Goal: Transaction & Acquisition: Purchase product/service

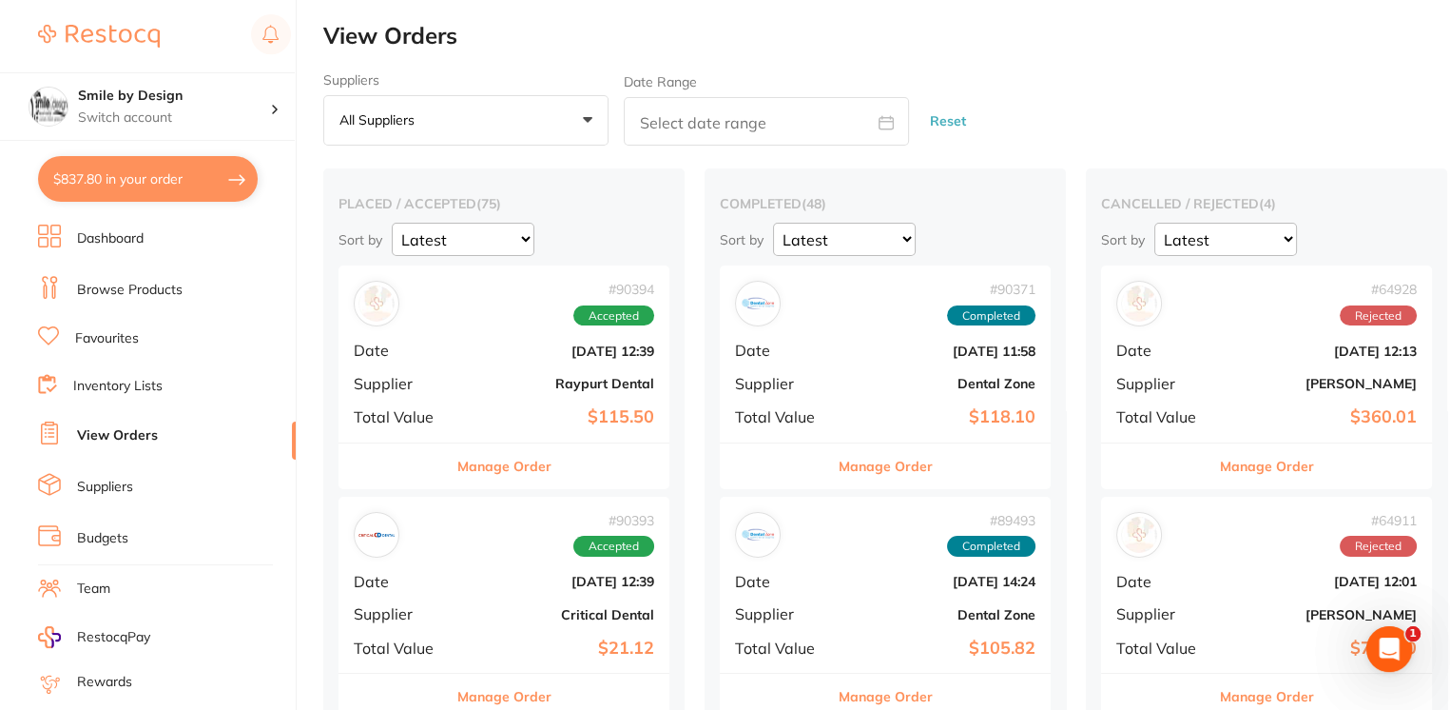
click at [156, 272] on ul "Dashboard Browse Products Favourites Inventory Lists View Orders Suppliers Budg…" at bounding box center [167, 552] width 258 height 656
click at [154, 281] on link "Browse Products" at bounding box center [130, 290] width 106 height 19
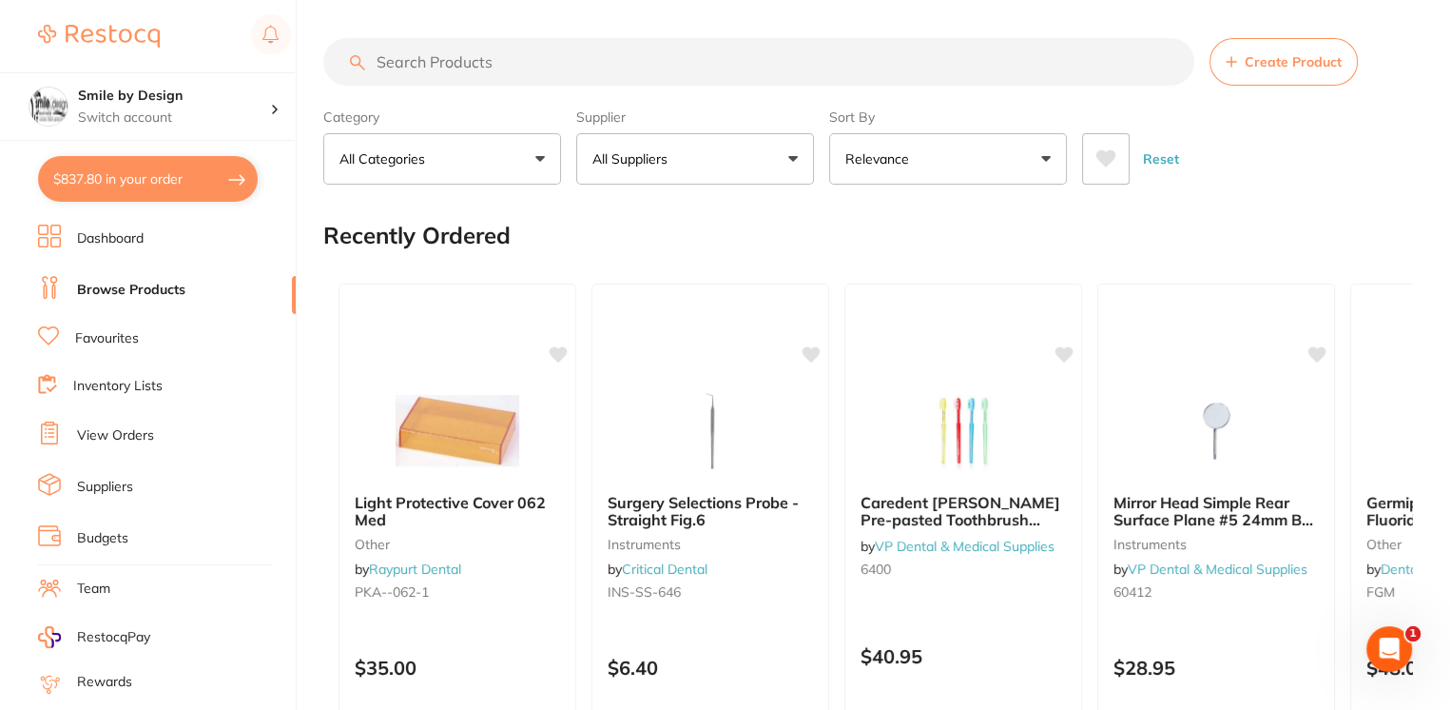
click at [506, 53] on input "search" at bounding box center [758, 62] width 871 height 48
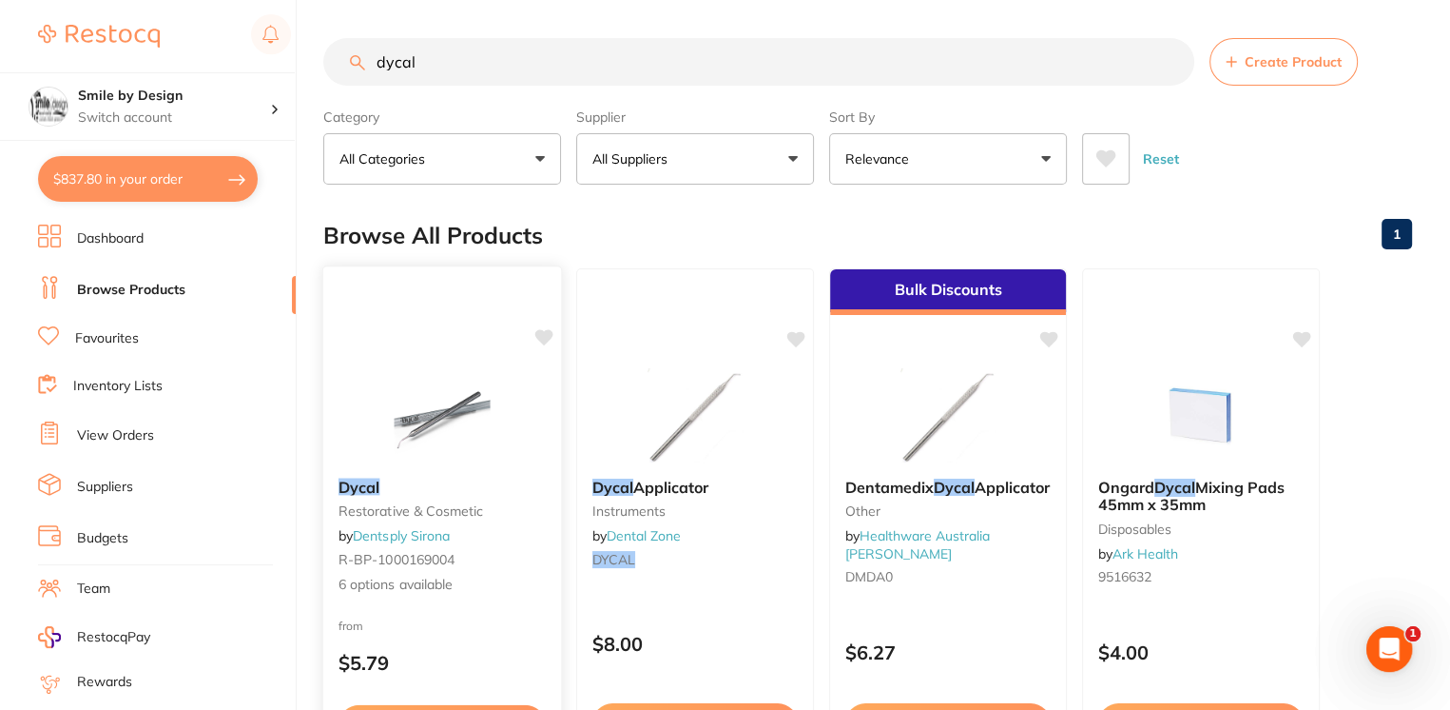
type input "dycal"
click at [138, 187] on button "$837.80 in your order" at bounding box center [148, 179] width 220 height 46
checkbox input "true"
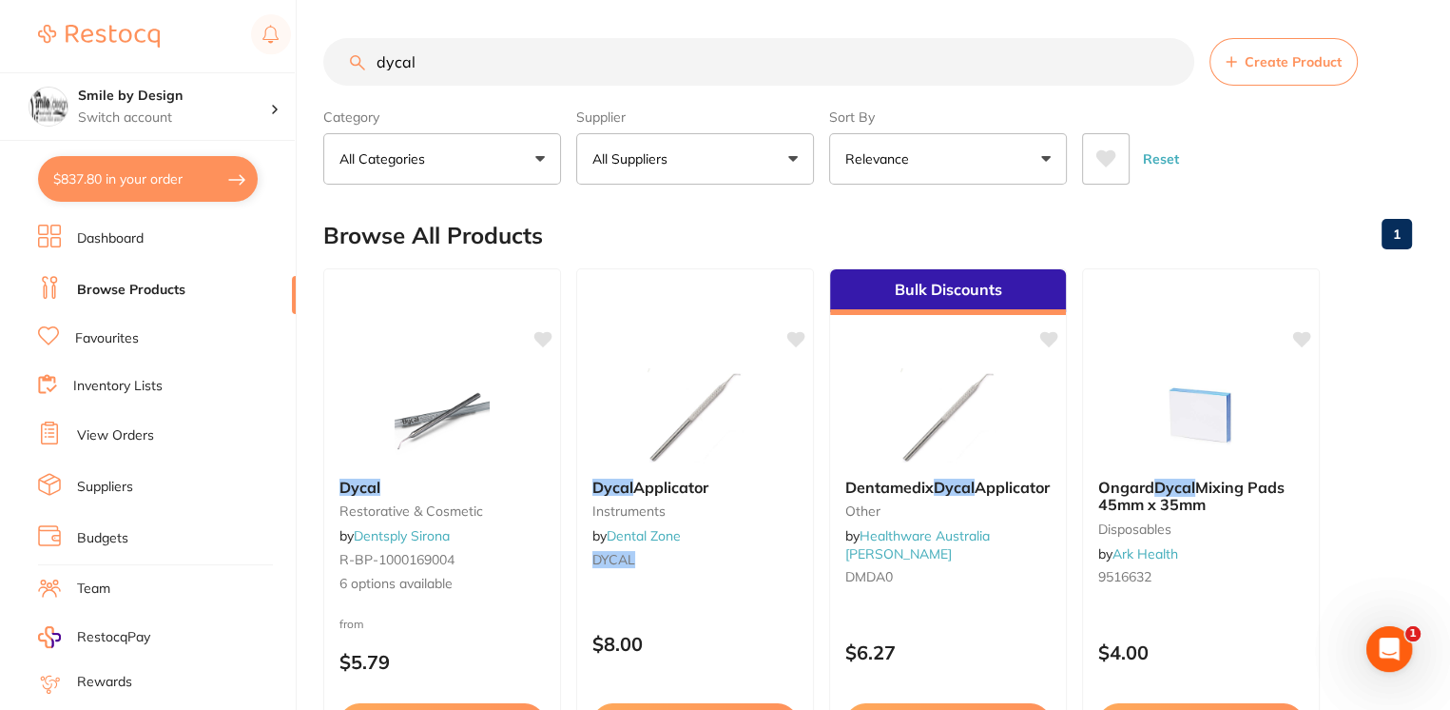
checkbox input "true"
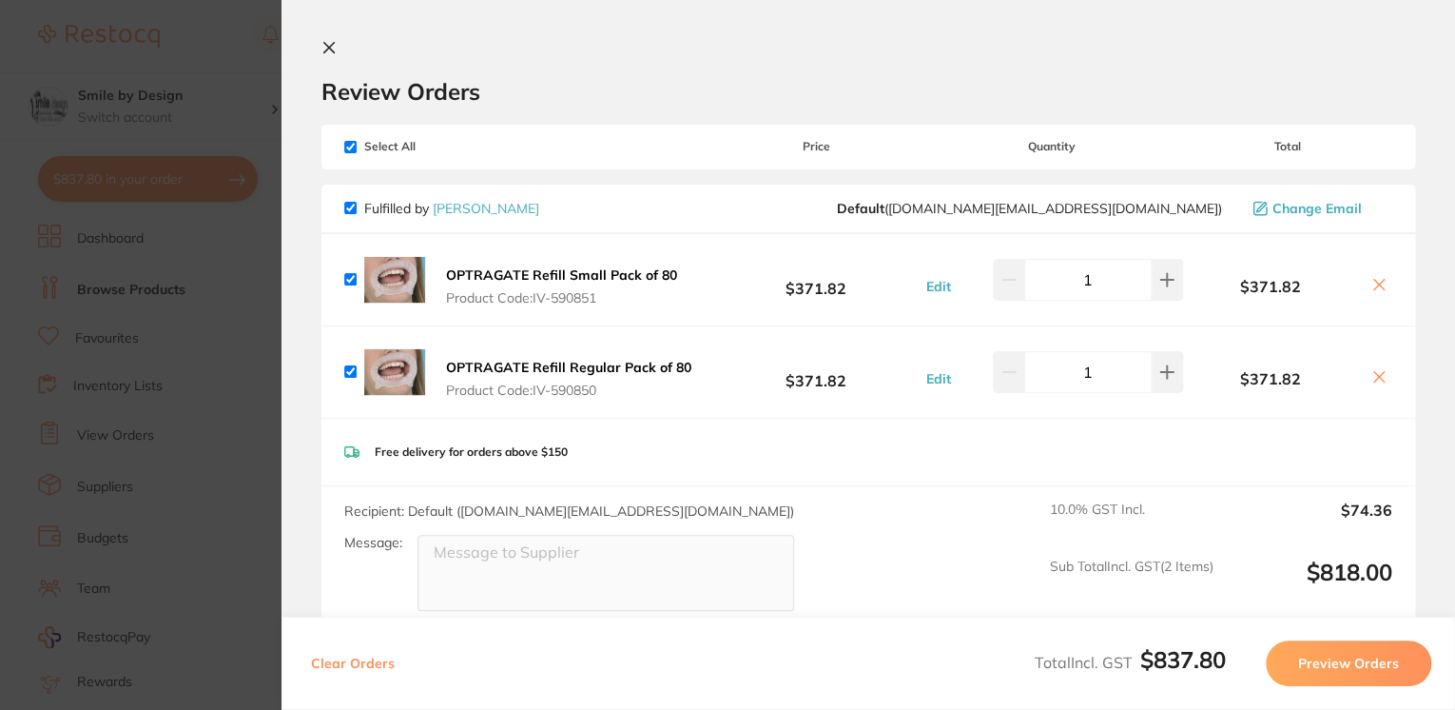
click at [326, 34] on section "Review Orders Your orders are being processed and we will notify you once we ha…" at bounding box center [869, 355] width 1174 height 710
click at [332, 46] on icon at bounding box center [328, 47] width 15 height 15
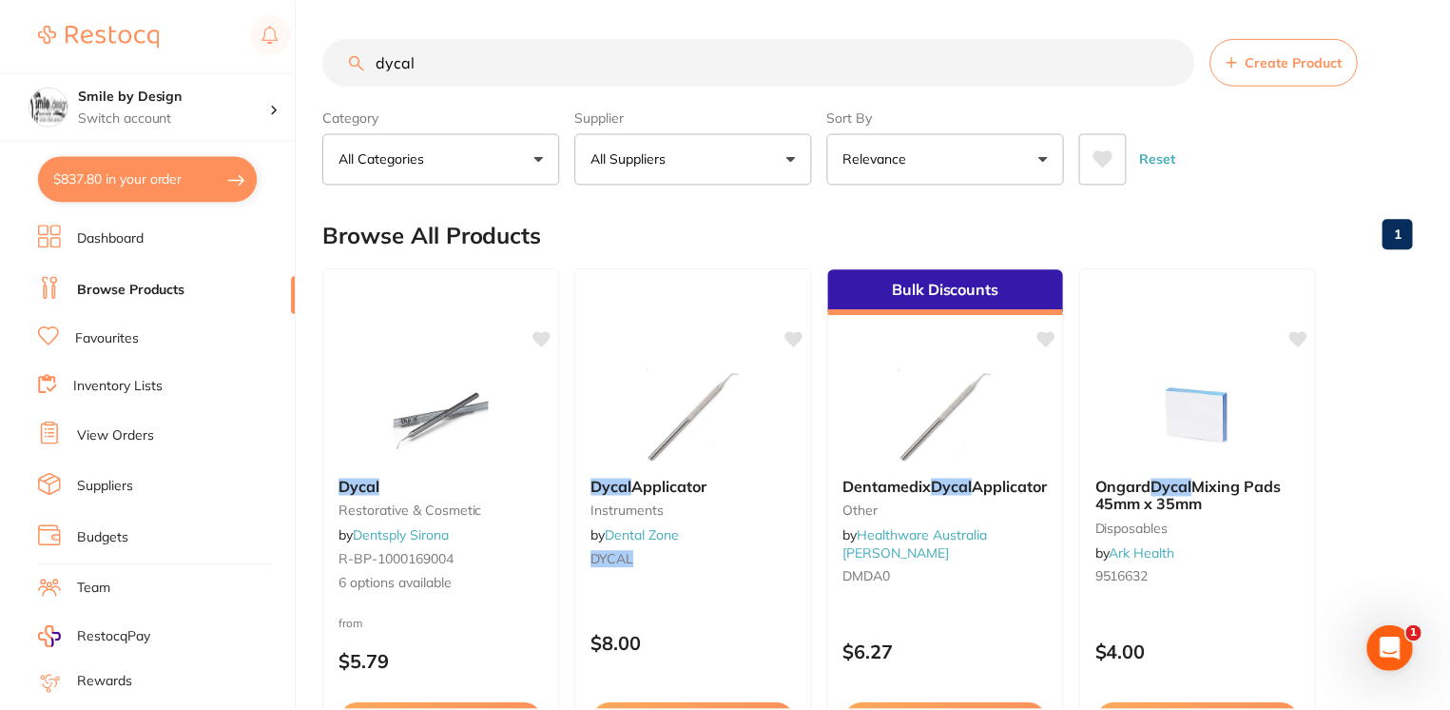
scroll to position [9, 0]
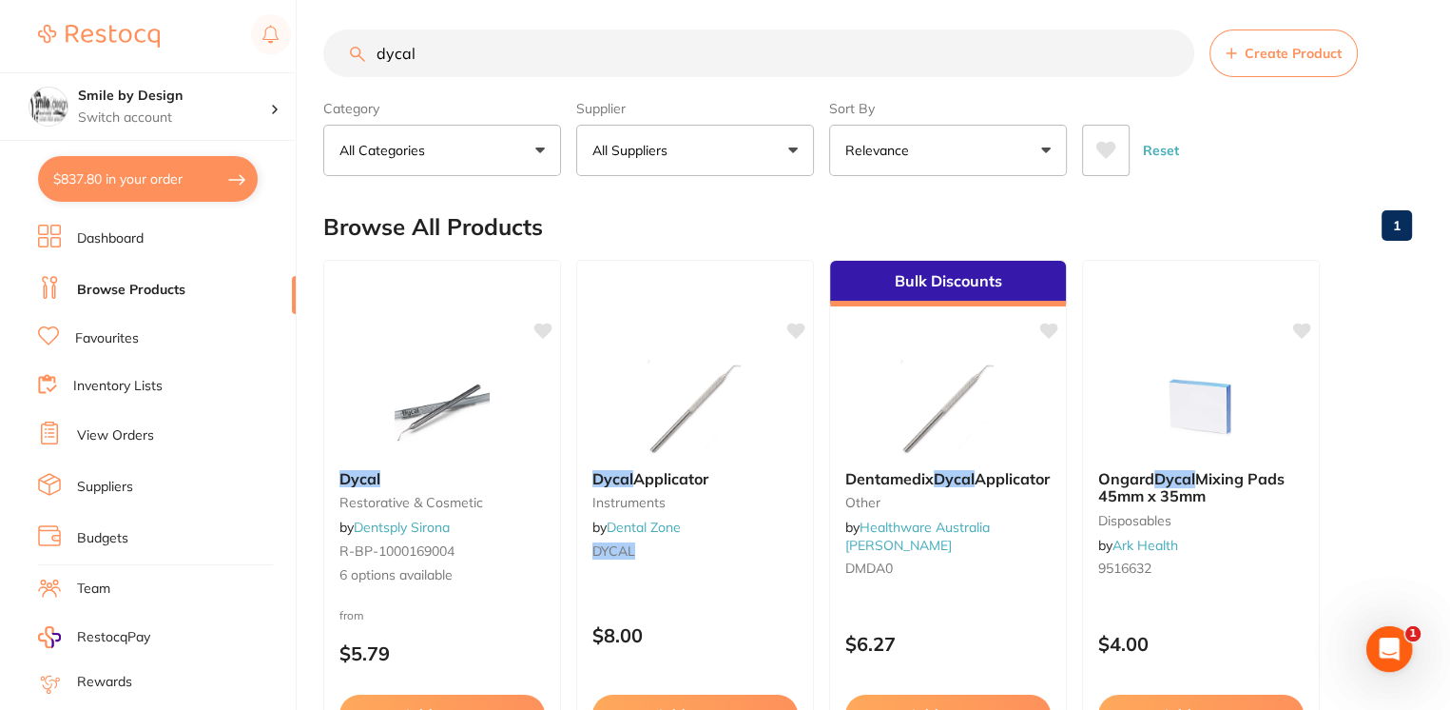
click at [465, 64] on input "dycal" at bounding box center [758, 53] width 871 height 48
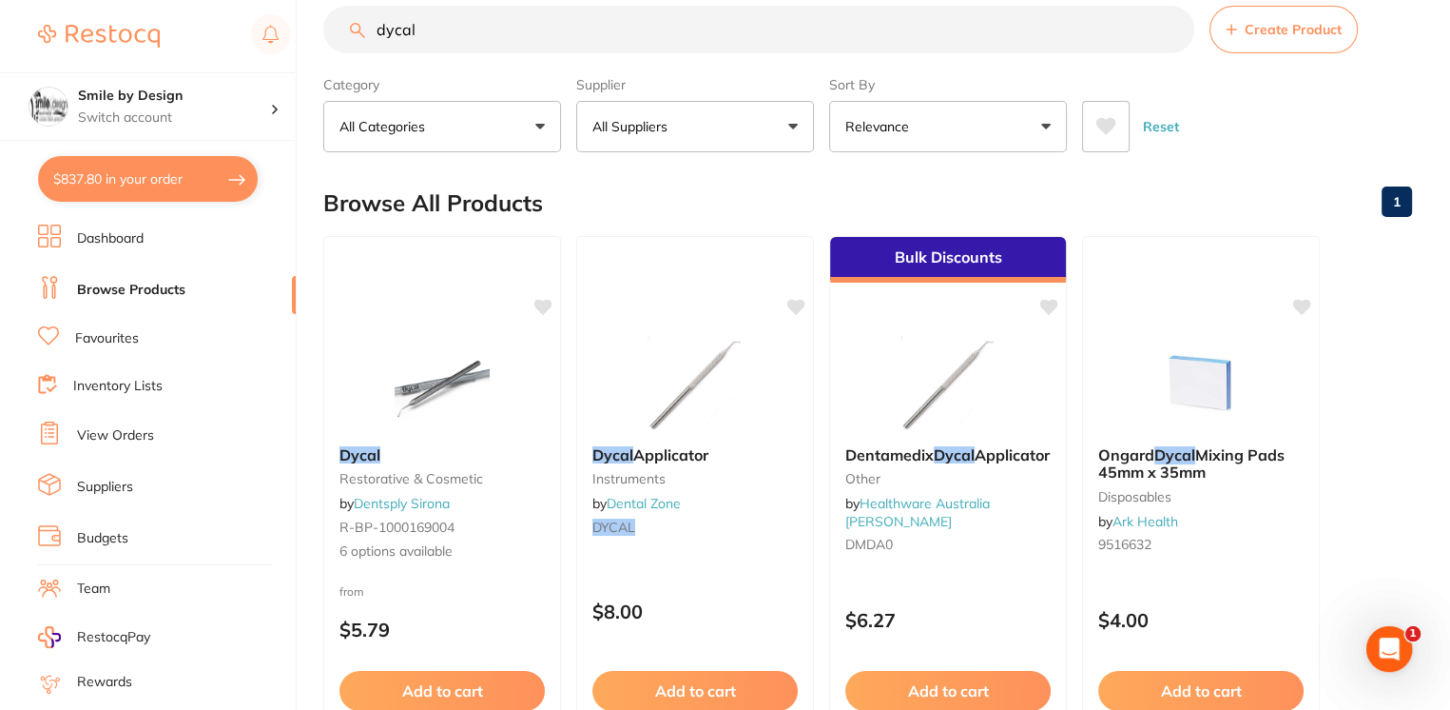
scroll to position [0, 0]
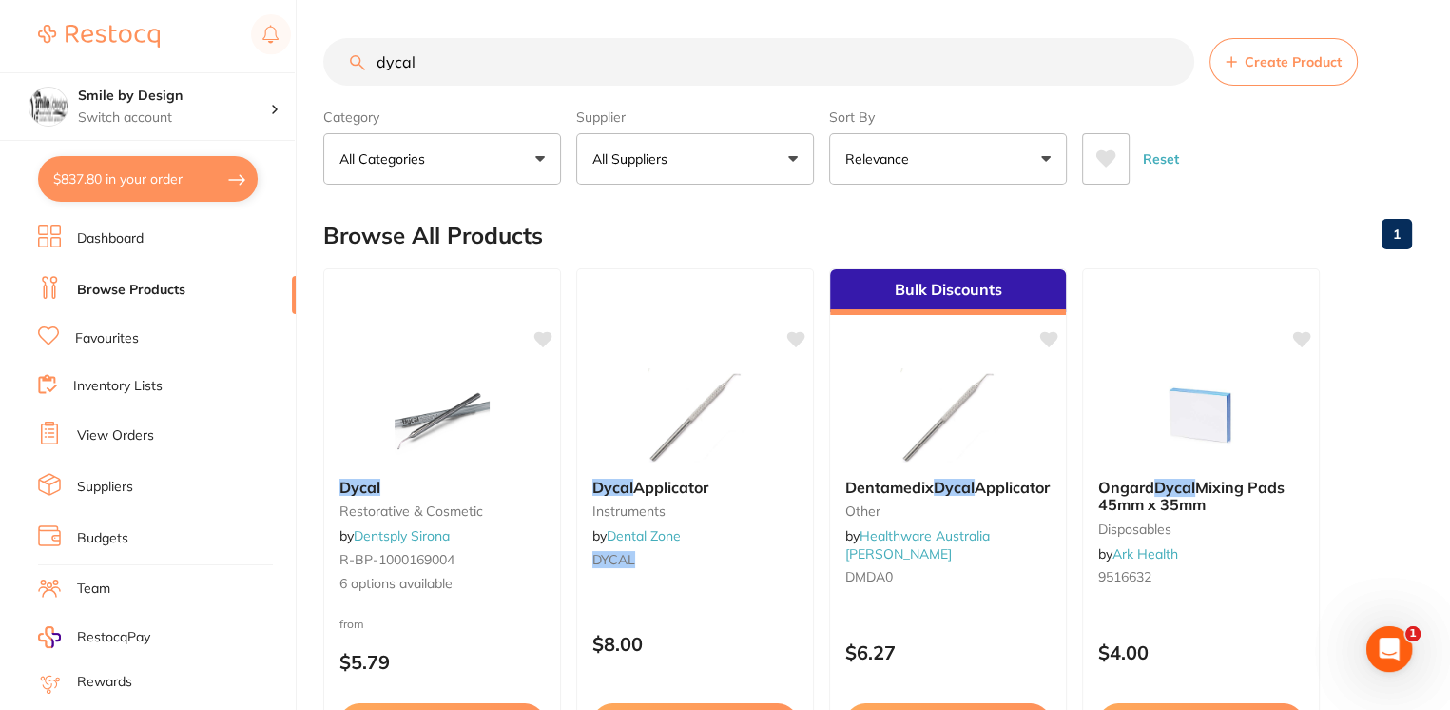
click at [527, 80] on input "dycal" at bounding box center [758, 62] width 871 height 48
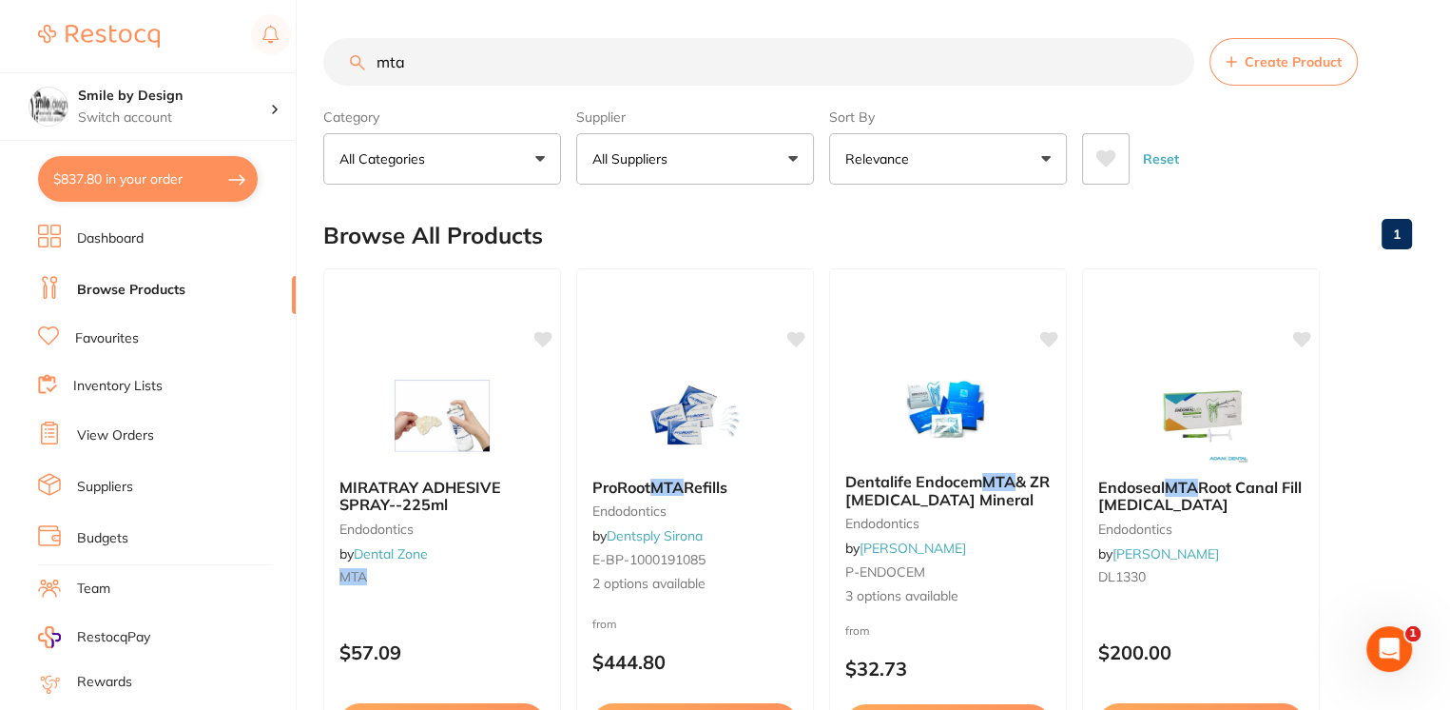
click at [527, 80] on input "mta" at bounding box center [758, 62] width 871 height 48
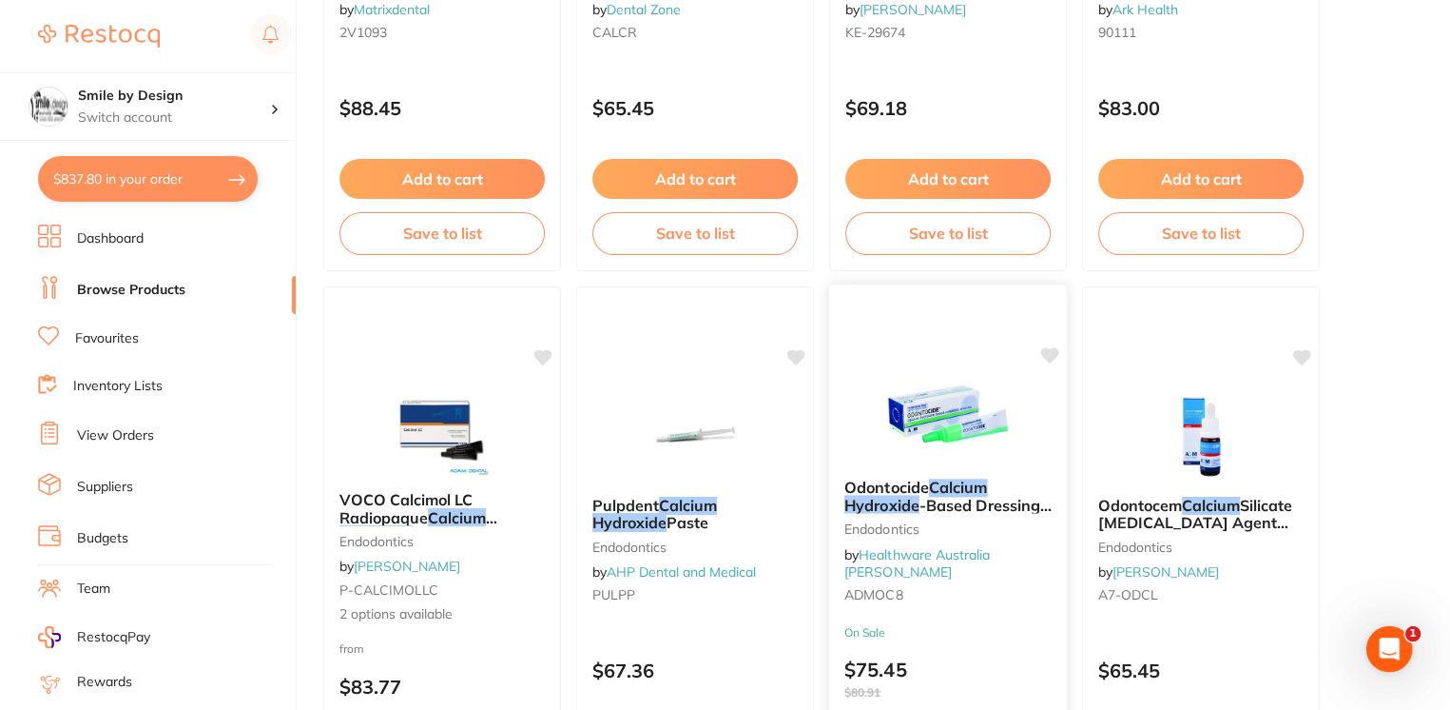
scroll to position [2916, 0]
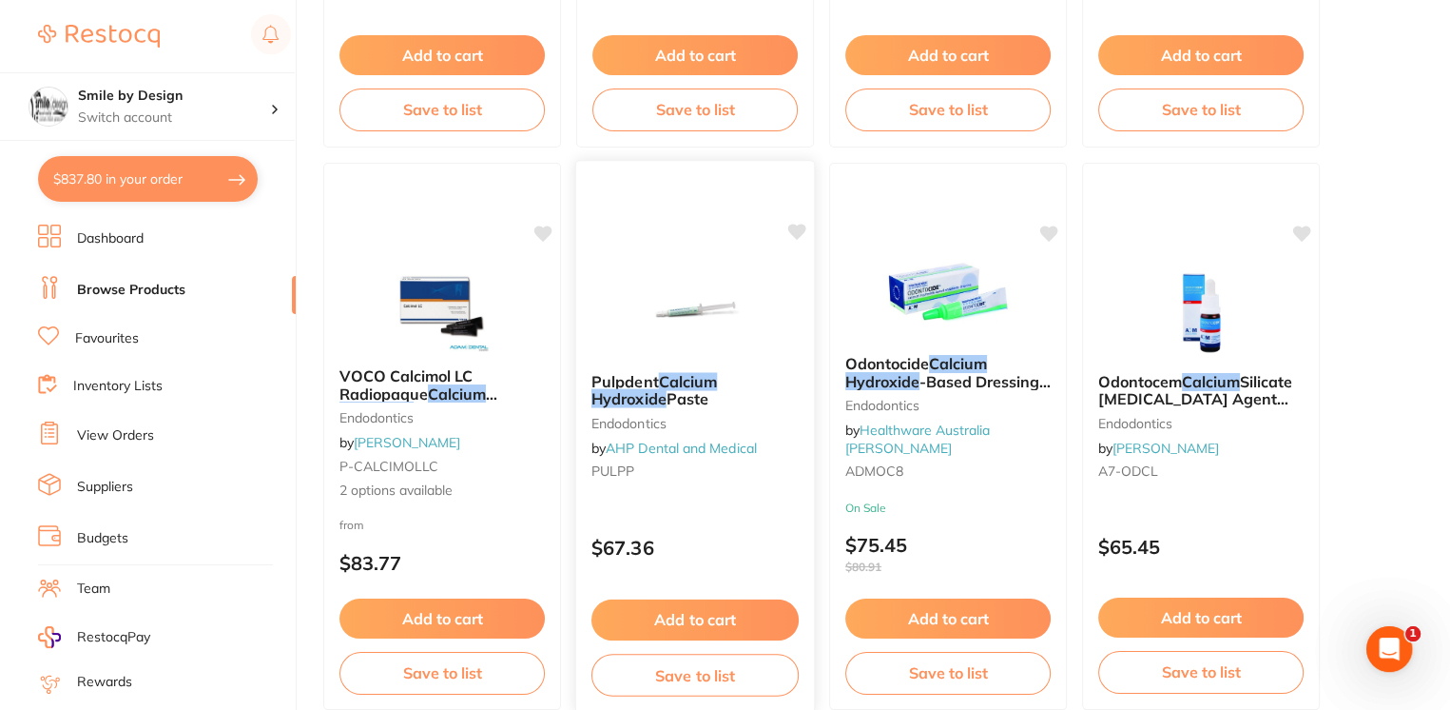
type input "calcium hydroxide"
click at [706, 407] on div "Pulpdent Calcium Hydroxide Paste endodontics by AHP Dental and Medical PULPP" at bounding box center [695, 430] width 238 height 146
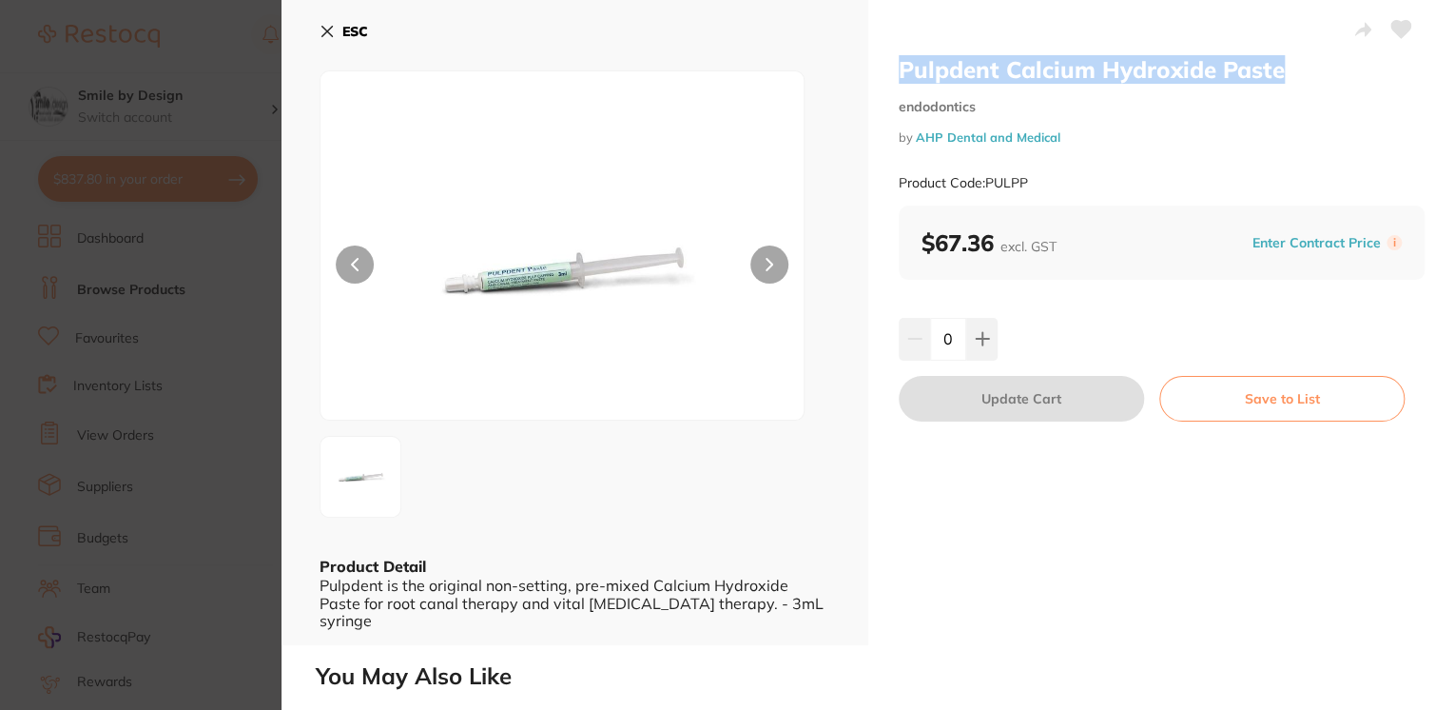
drag, startPoint x: 1301, startPoint y: 65, endPoint x: 901, endPoint y: 65, distance: 400.4
click at [901, 65] on h2 "Pulpdent Calcium Hydroxide Paste" at bounding box center [1162, 69] width 526 height 29
copy h2 "Pulpdent Calcium Hydroxide Paste"
click at [979, 321] on button at bounding box center [981, 339] width 31 height 42
type input "1"
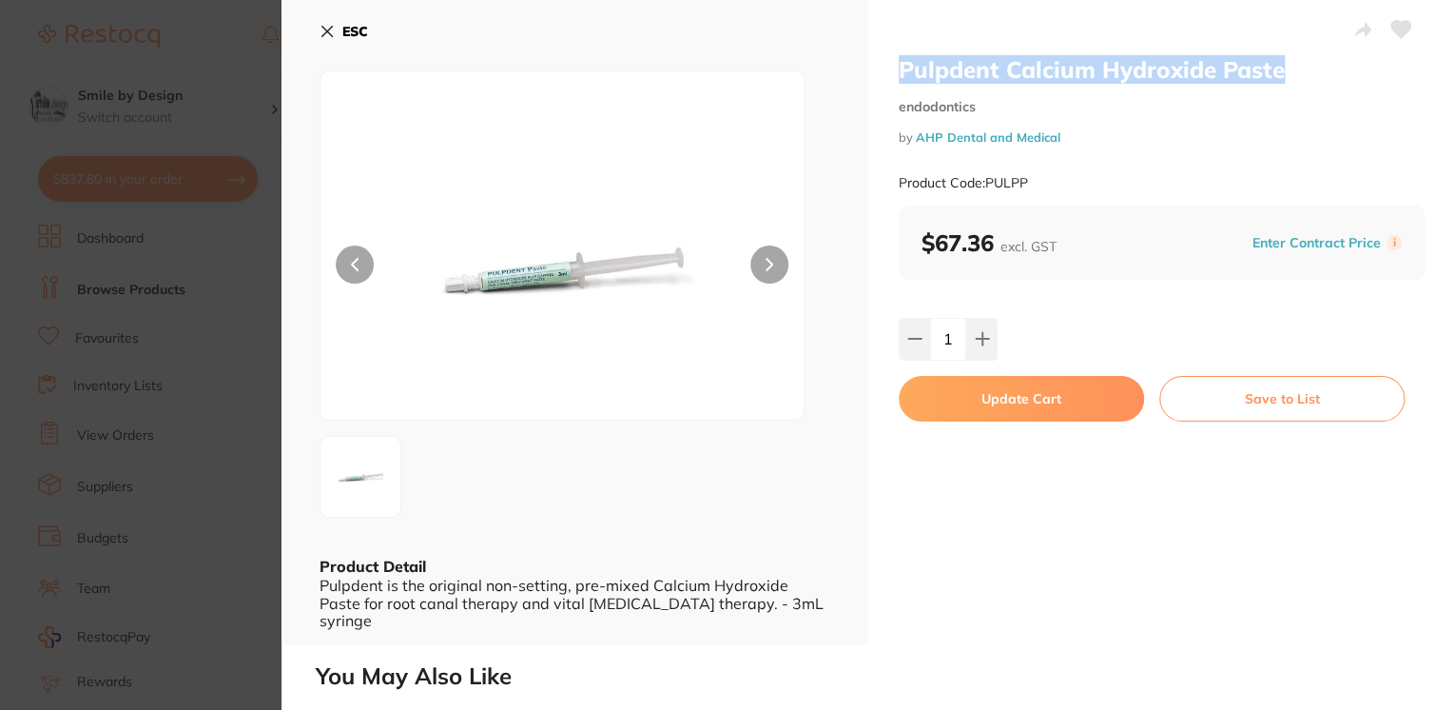
click at [1057, 390] on button "Update Cart" at bounding box center [1021, 399] width 245 height 46
checkbox input "false"
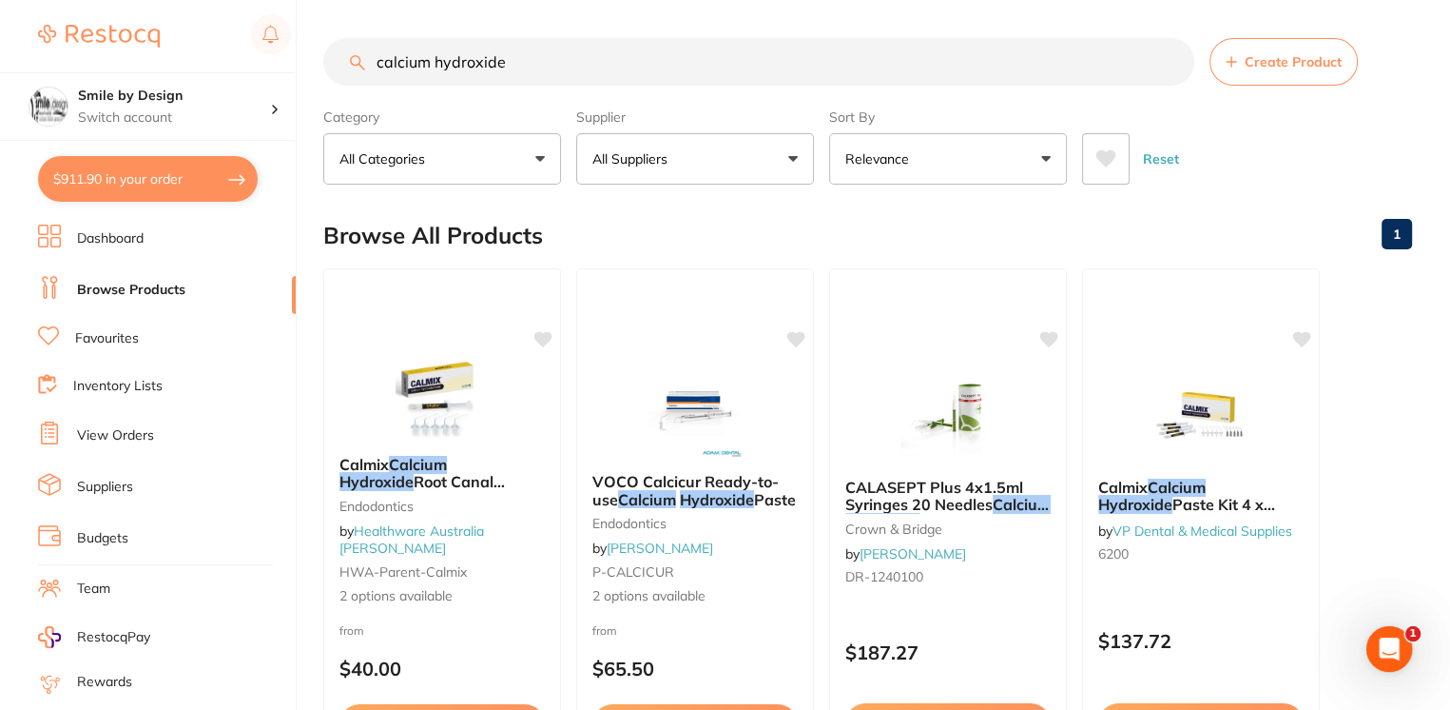
click at [530, 75] on input "calcium hydroxide" at bounding box center [758, 62] width 871 height 48
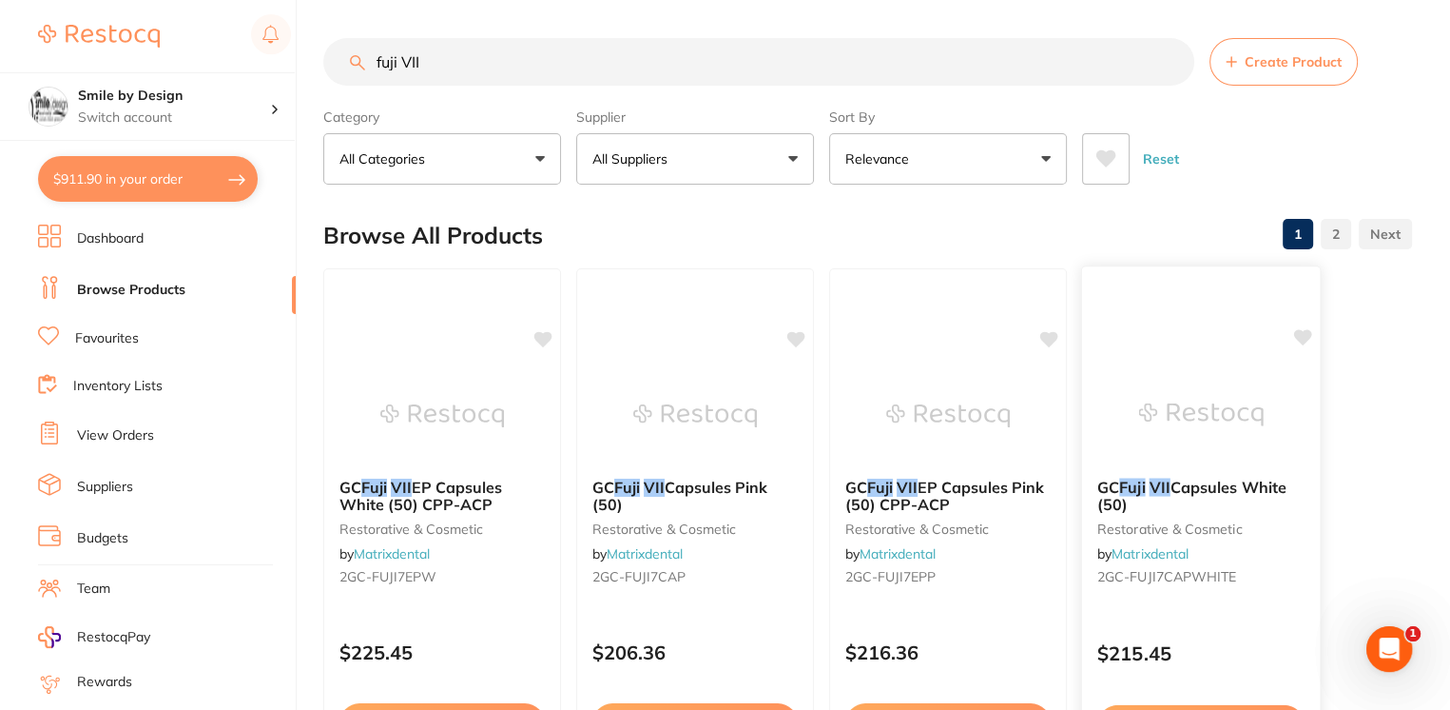
scroll to position [253, 0]
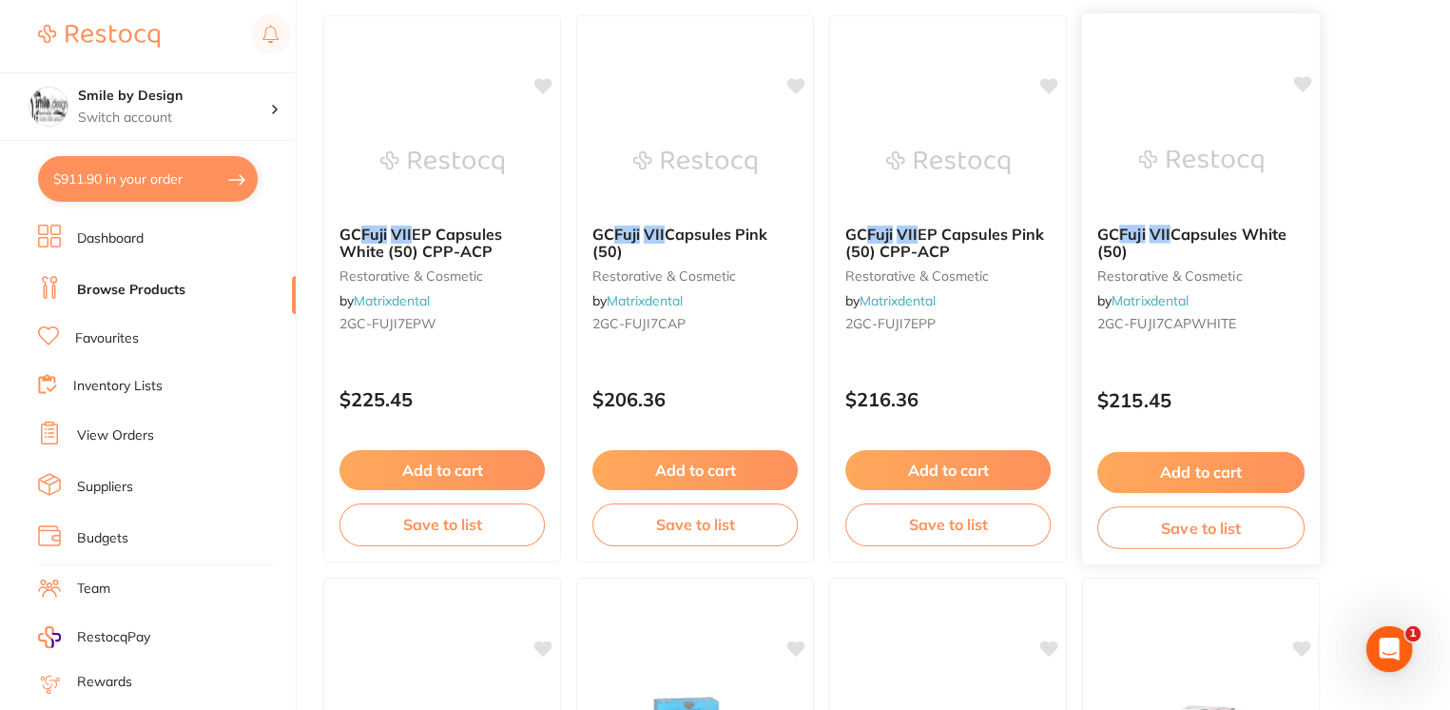
type input "fuji VII"
click at [1210, 457] on button "Add to cart" at bounding box center [1201, 472] width 207 height 41
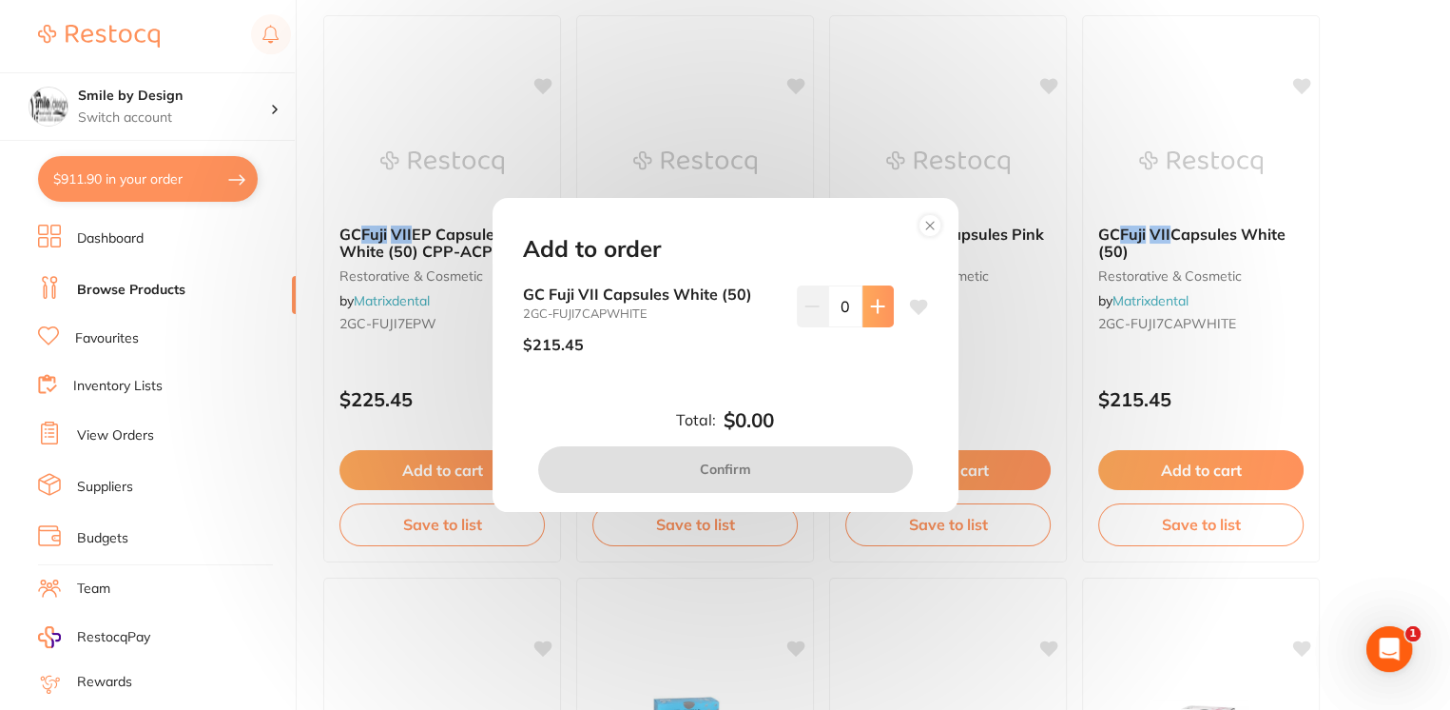
scroll to position [0, 0]
click at [875, 316] on button at bounding box center [878, 306] width 31 height 42
type input "1"
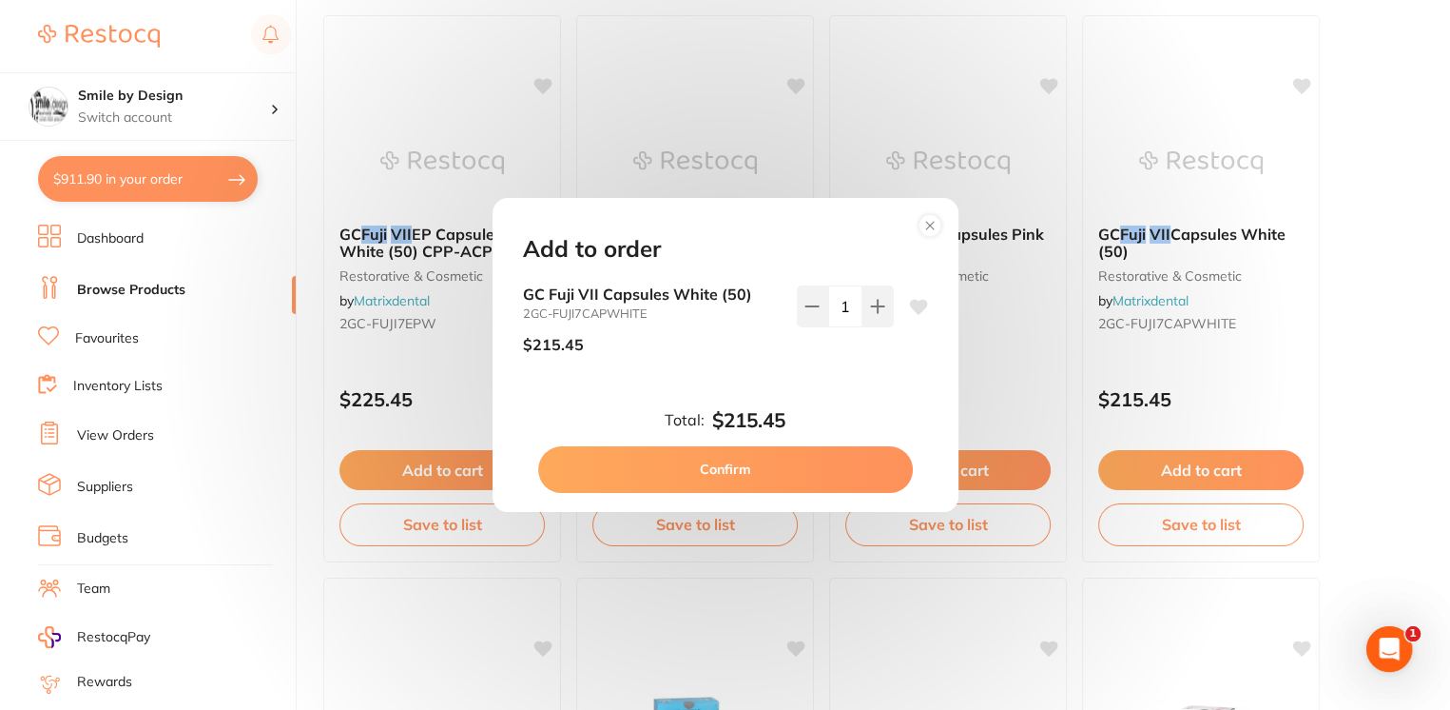
click at [845, 455] on button "Confirm" at bounding box center [725, 469] width 375 height 46
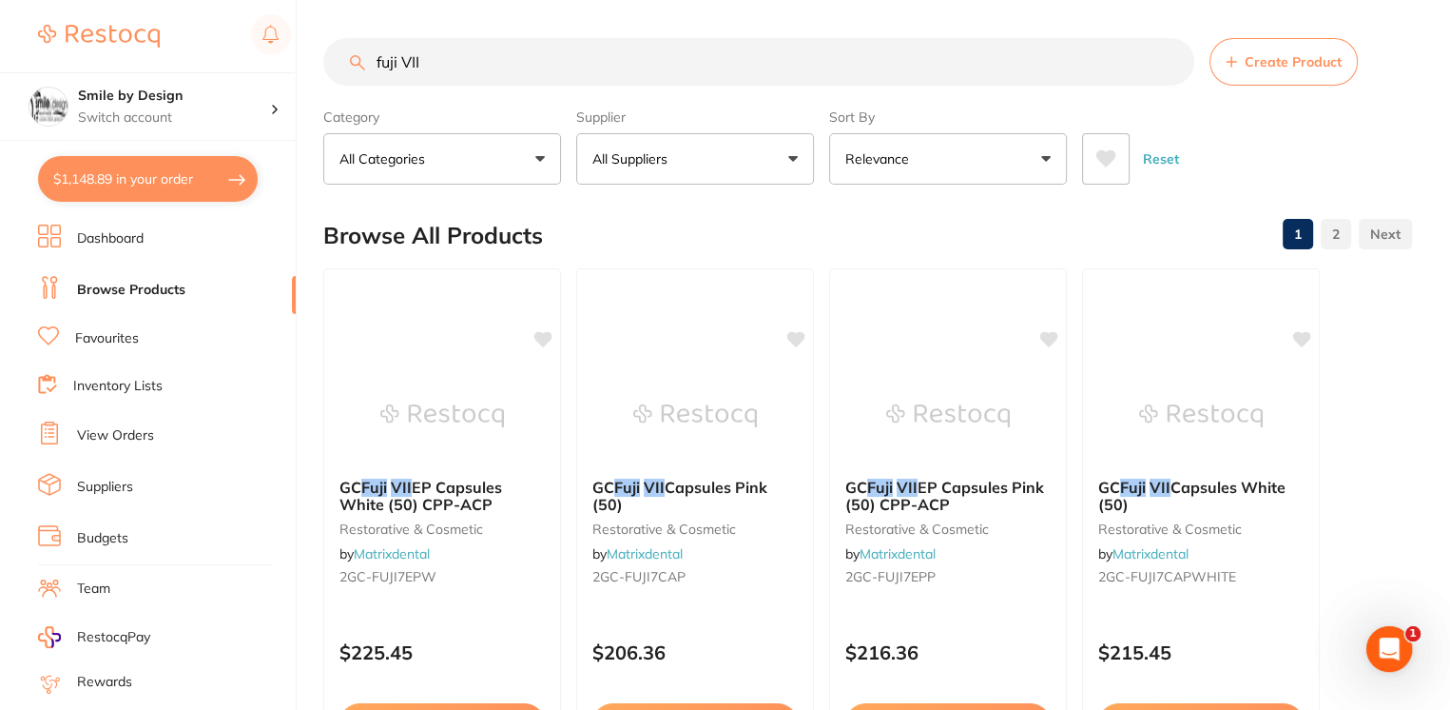
click at [686, 70] on input "fuji VII" at bounding box center [758, 62] width 871 height 48
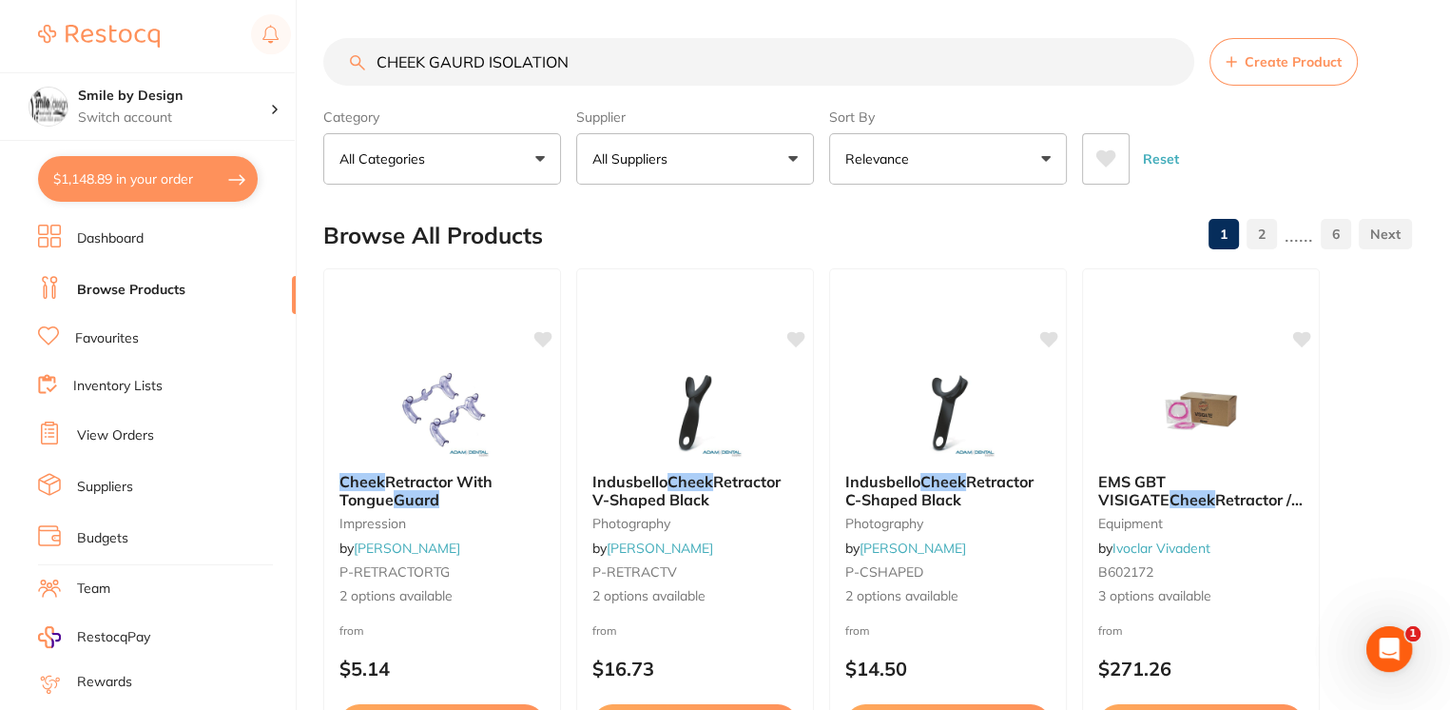
click at [726, 65] on input "CHEEK GAURD ISOLATION" at bounding box center [758, 62] width 871 height 48
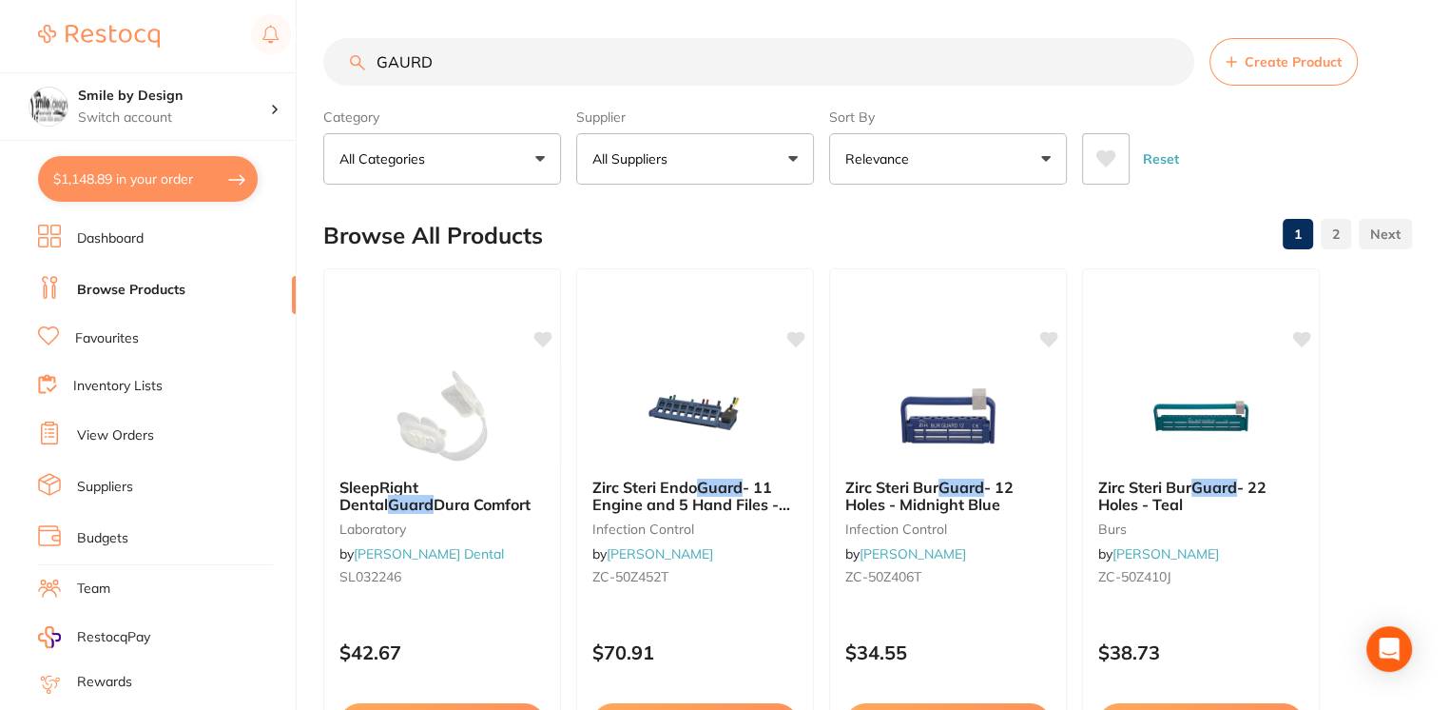
click at [726, 65] on input "GAURD" at bounding box center [758, 62] width 871 height 48
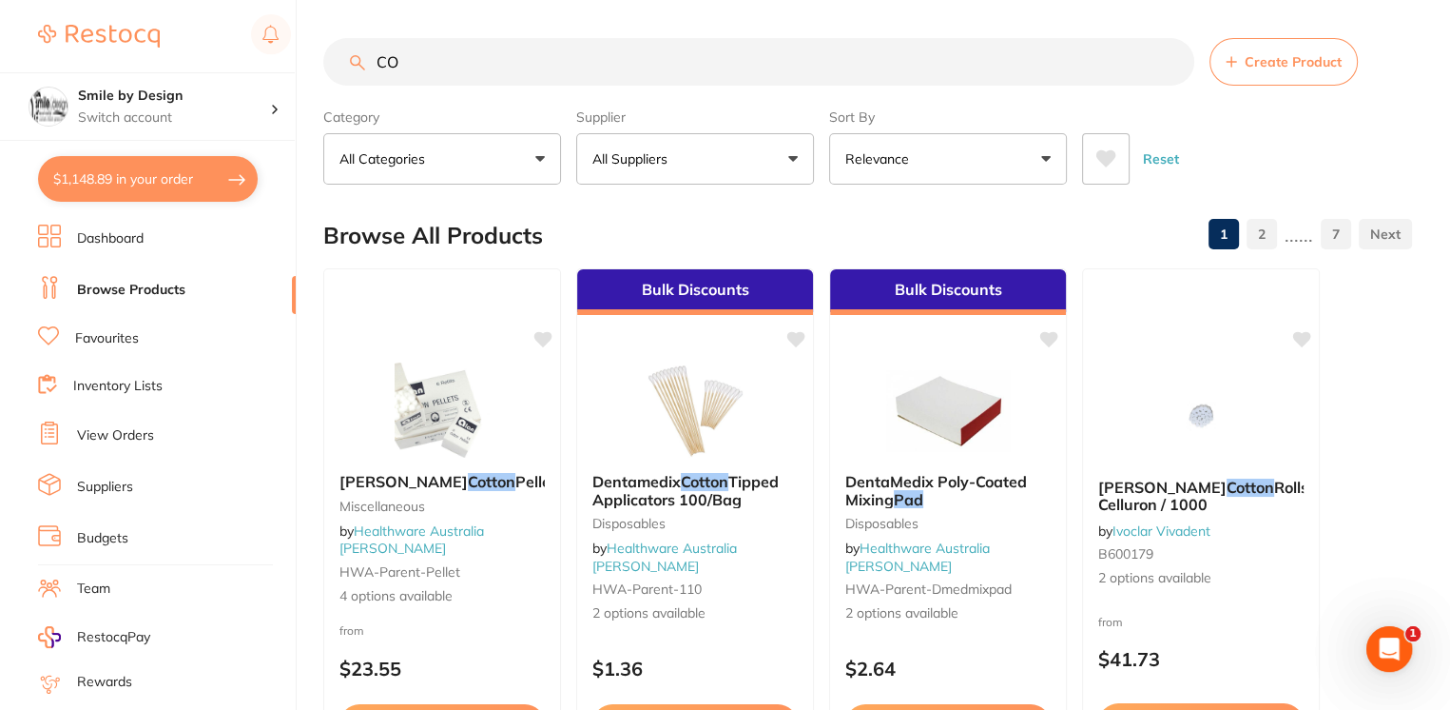
type input "C"
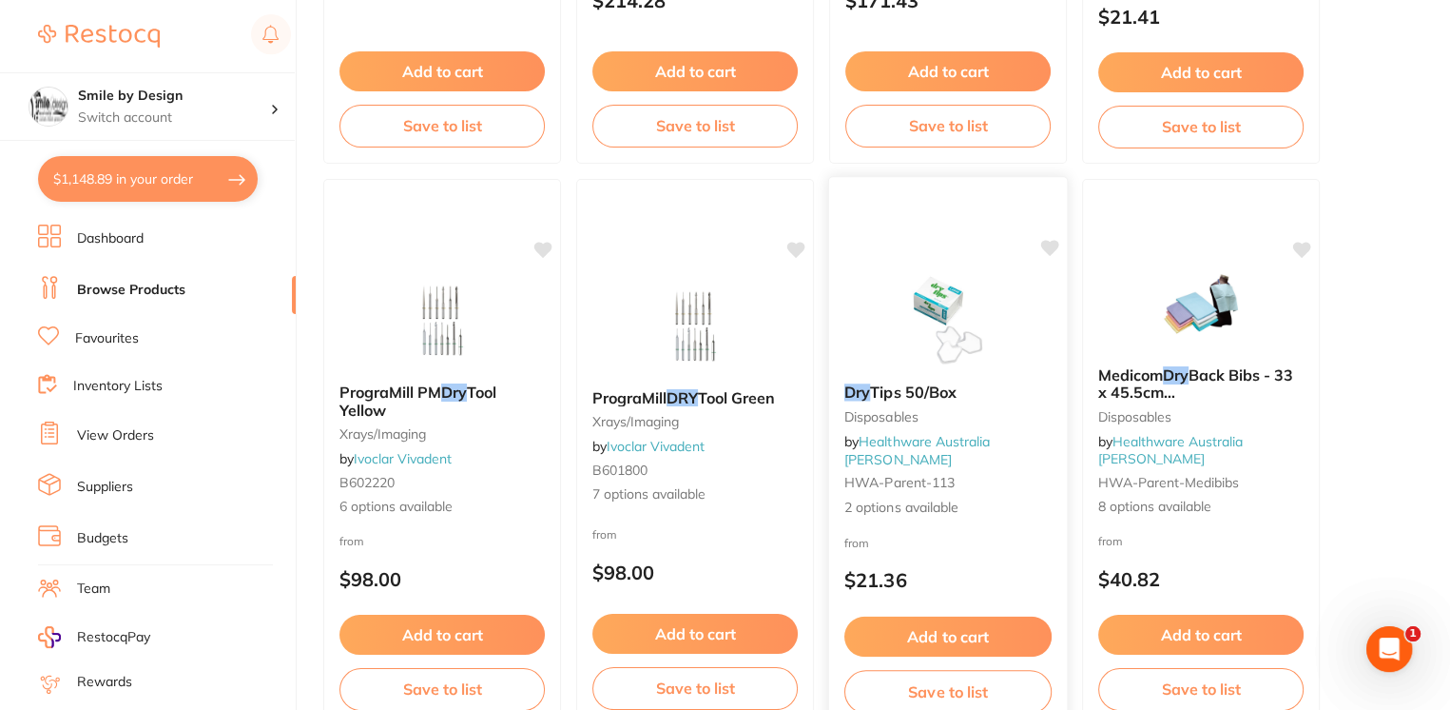
scroll to position [1268, 0]
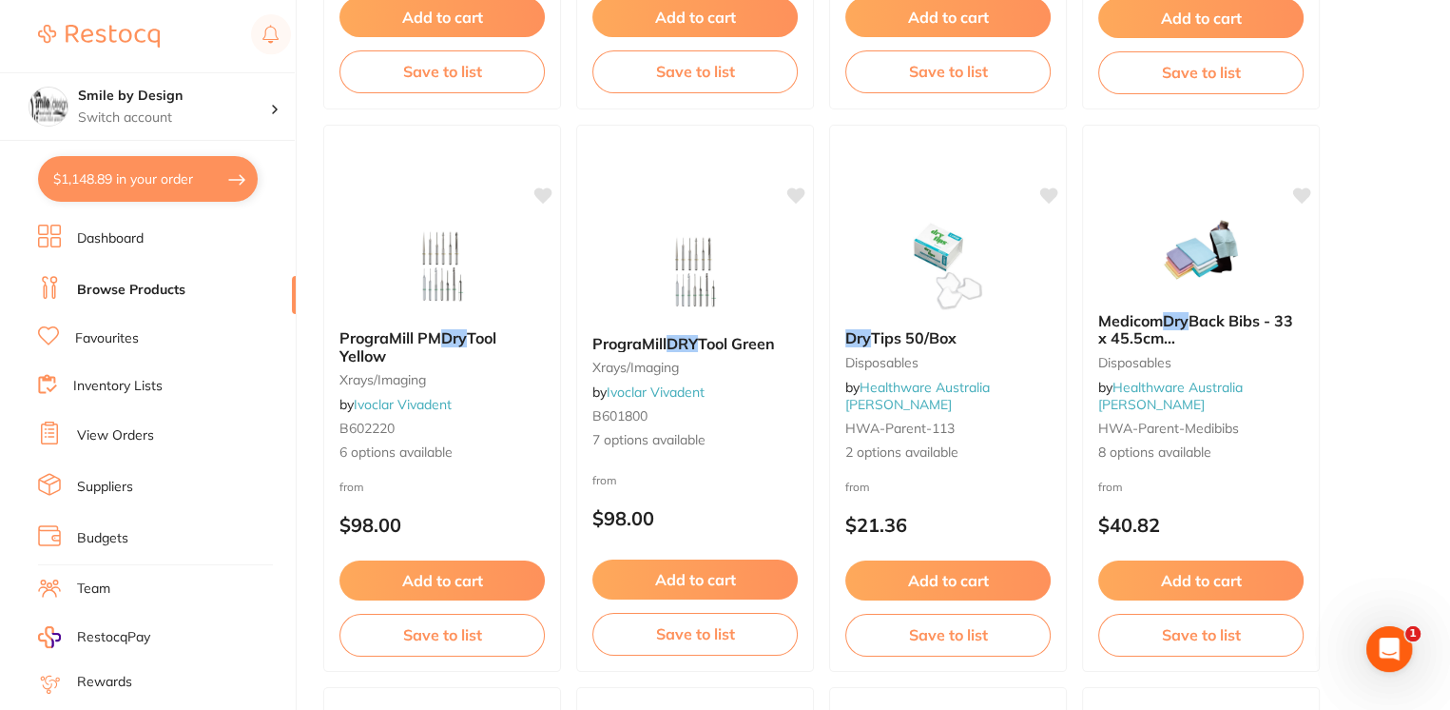
type input "DRY GAURD"
click at [123, 339] on link "Favourites" at bounding box center [107, 338] width 64 height 19
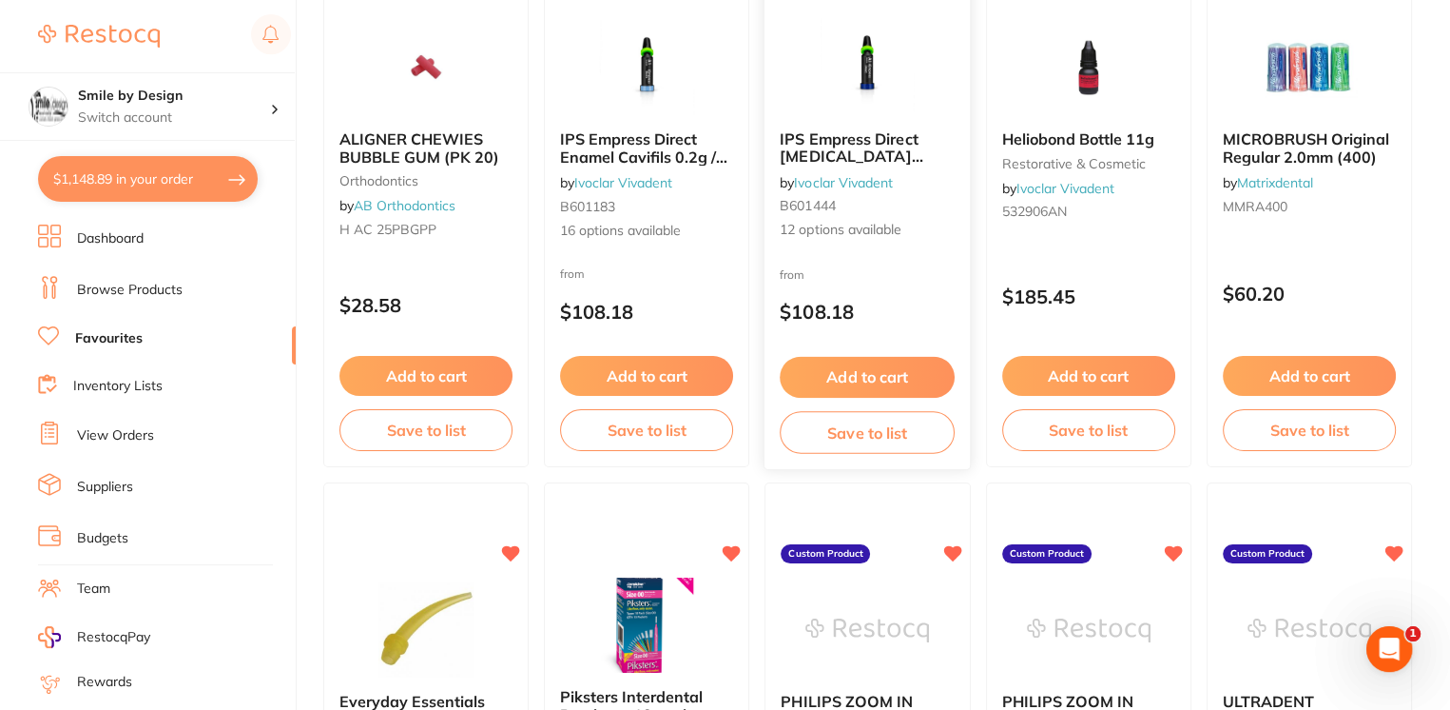
scroll to position [2409, 0]
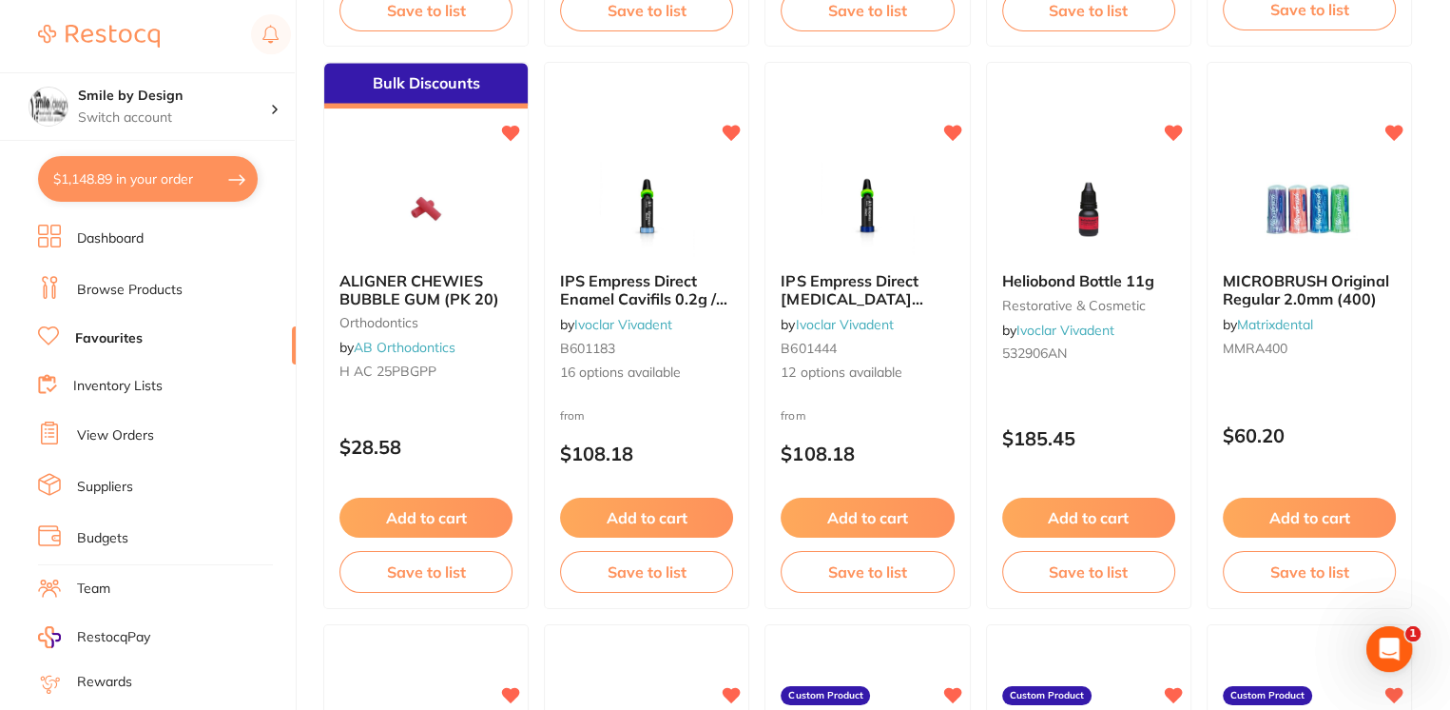
click at [73, 294] on li "Browse Products" at bounding box center [167, 290] width 258 height 29
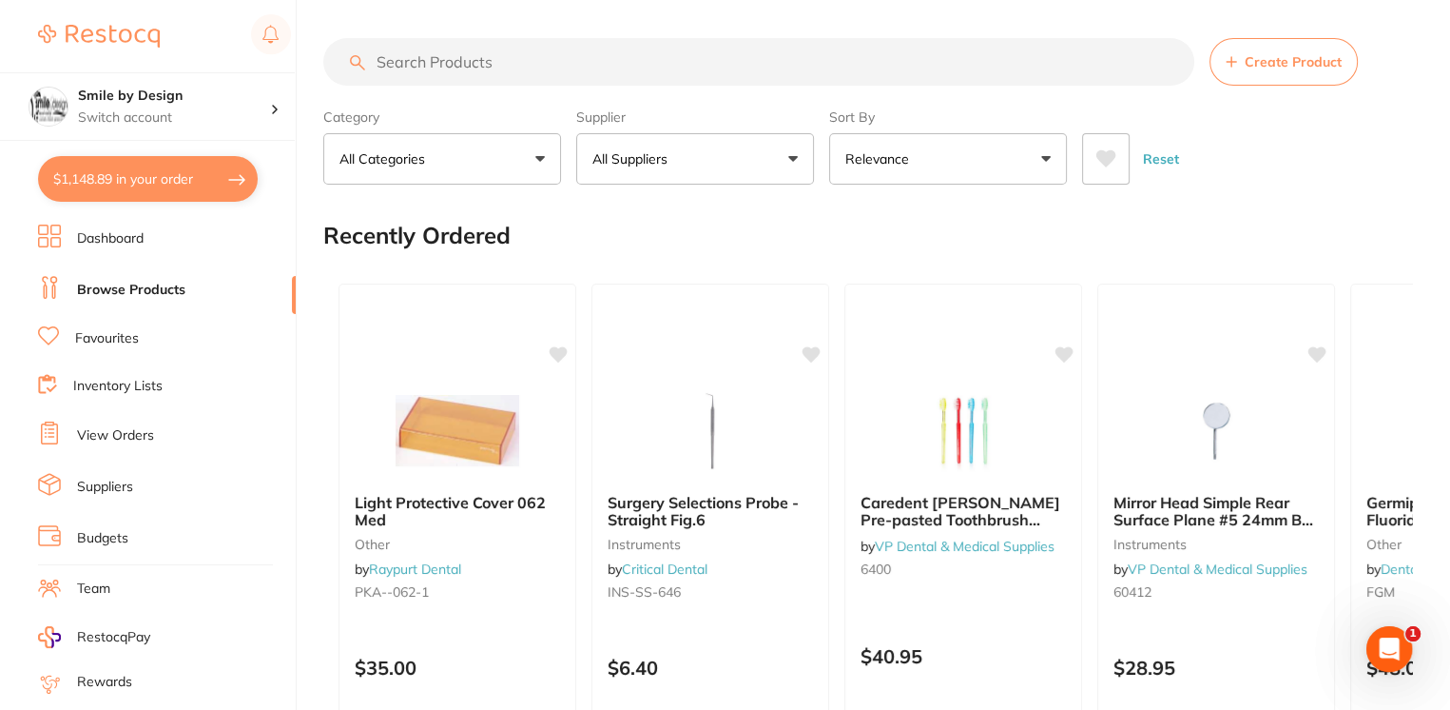
click at [431, 64] on input "search" at bounding box center [758, 62] width 871 height 48
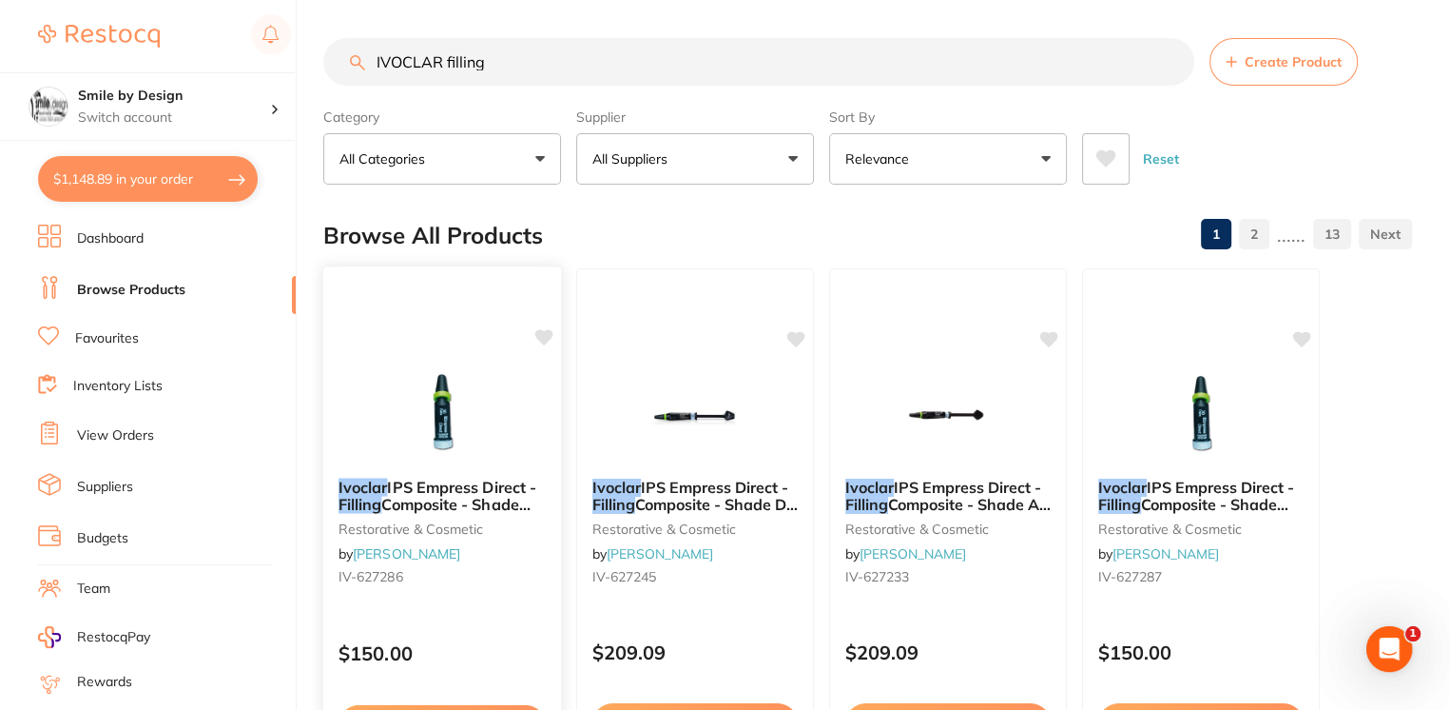
click at [480, 487] on span "IPS Empress Direct -" at bounding box center [461, 485] width 149 height 19
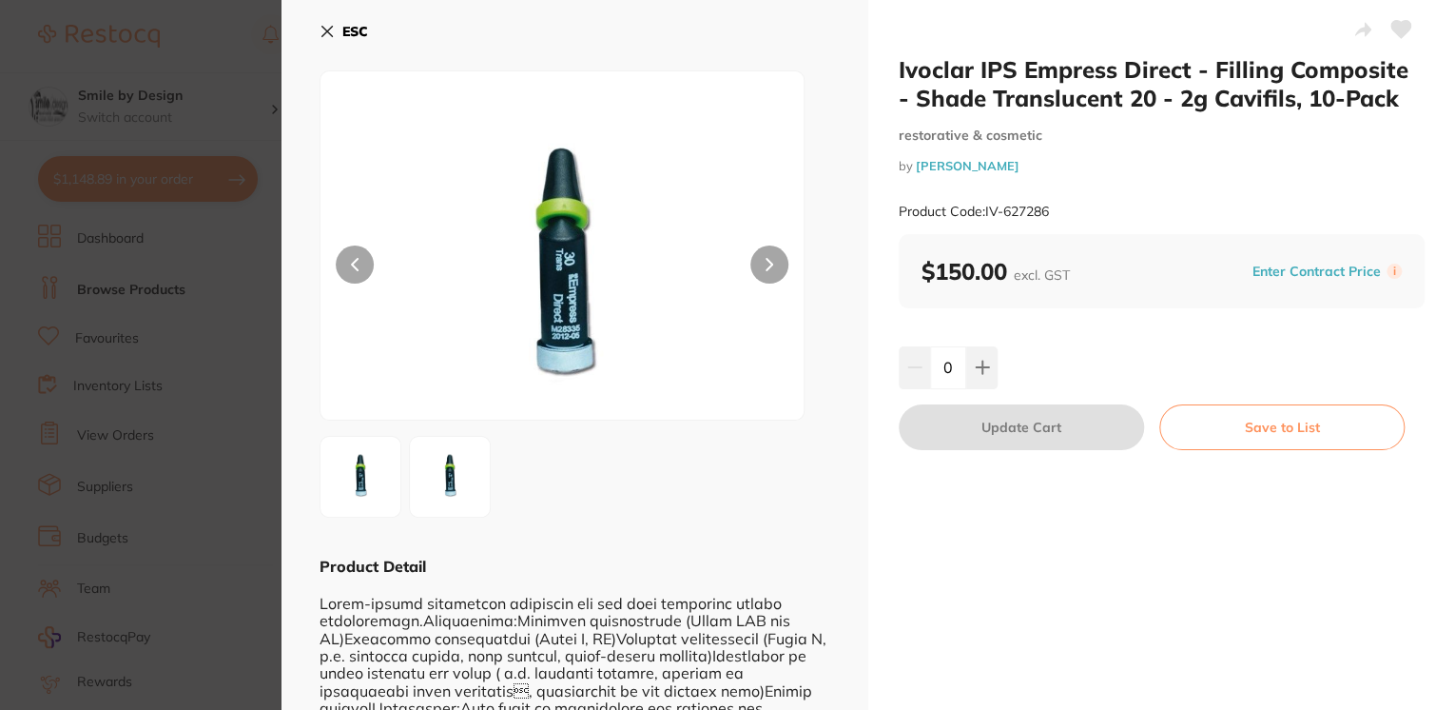
drag, startPoint x: 329, startPoint y: 23, endPoint x: 337, endPoint y: 37, distance: 16.2
click at [329, 24] on icon at bounding box center [327, 31] width 15 height 15
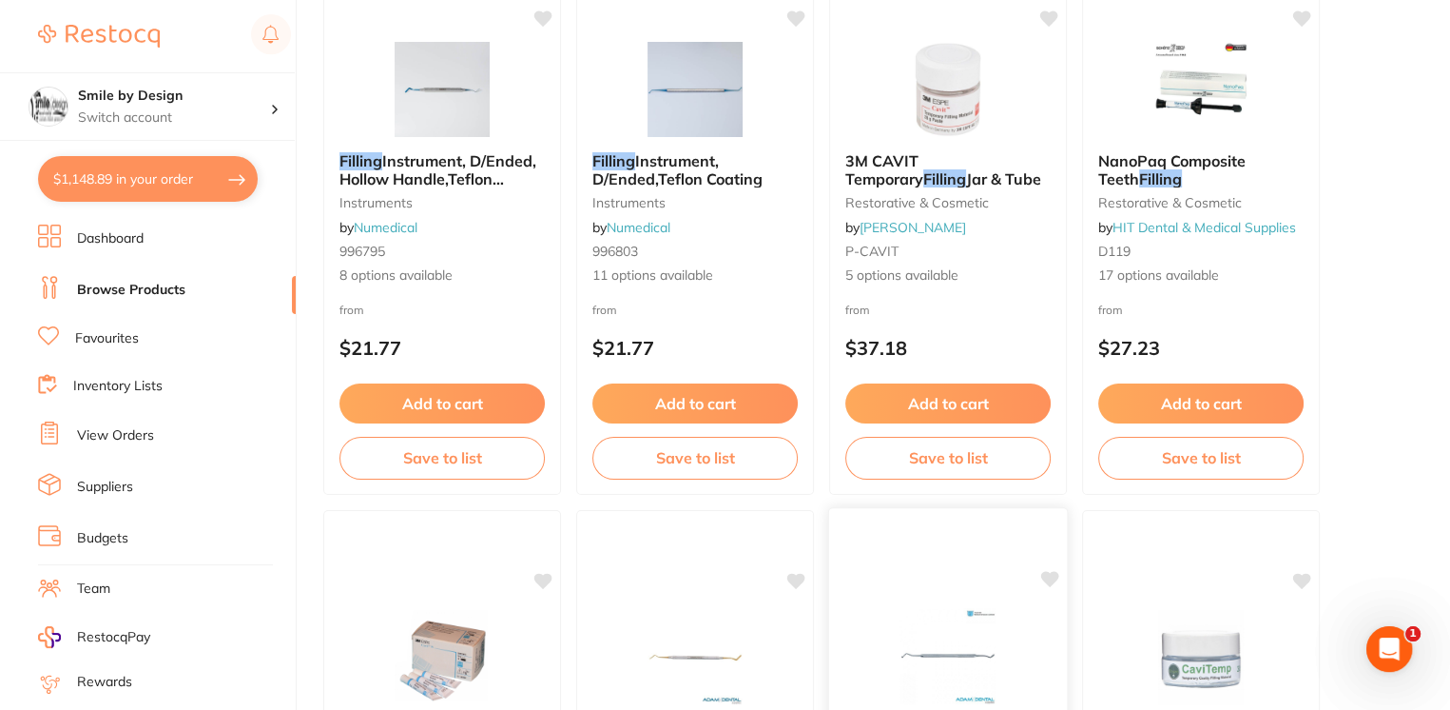
scroll to position [1031, 0]
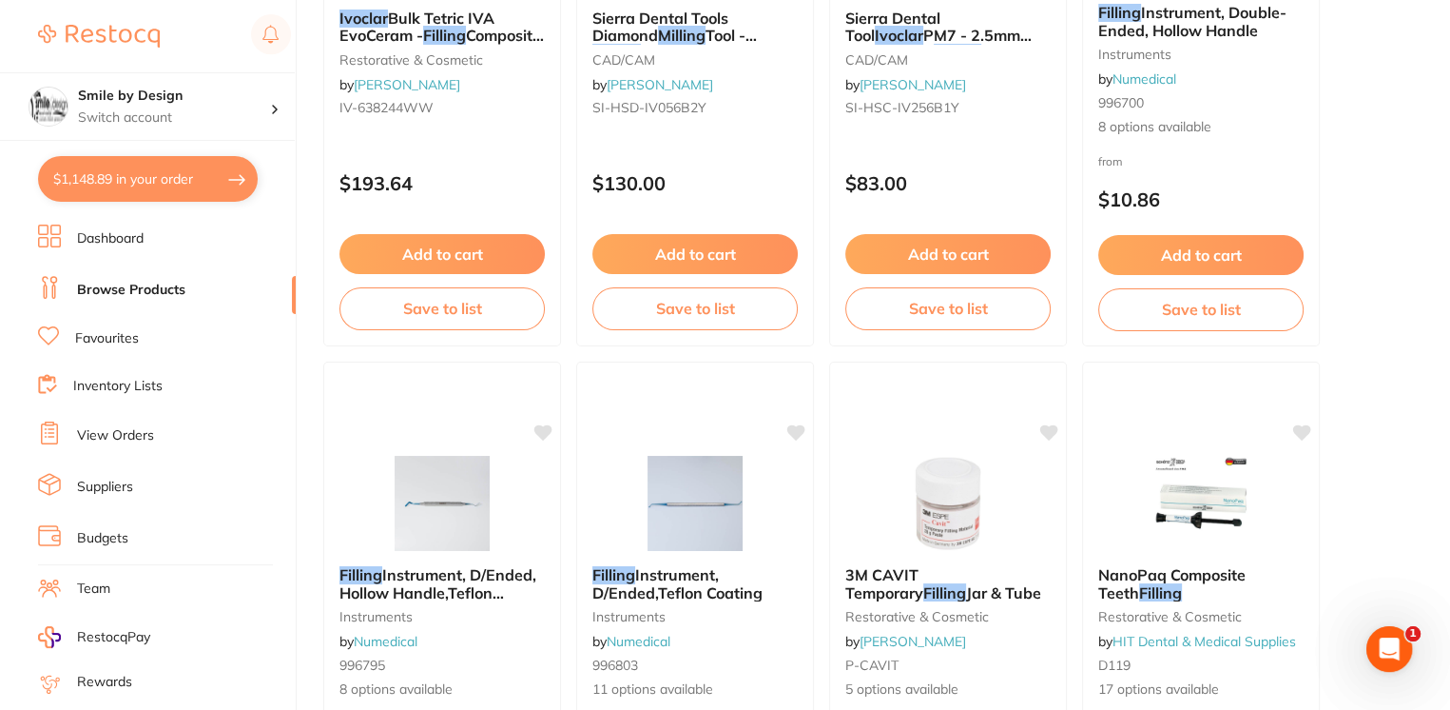
click at [68, 287] on li "Browse Products" at bounding box center [167, 290] width 258 height 29
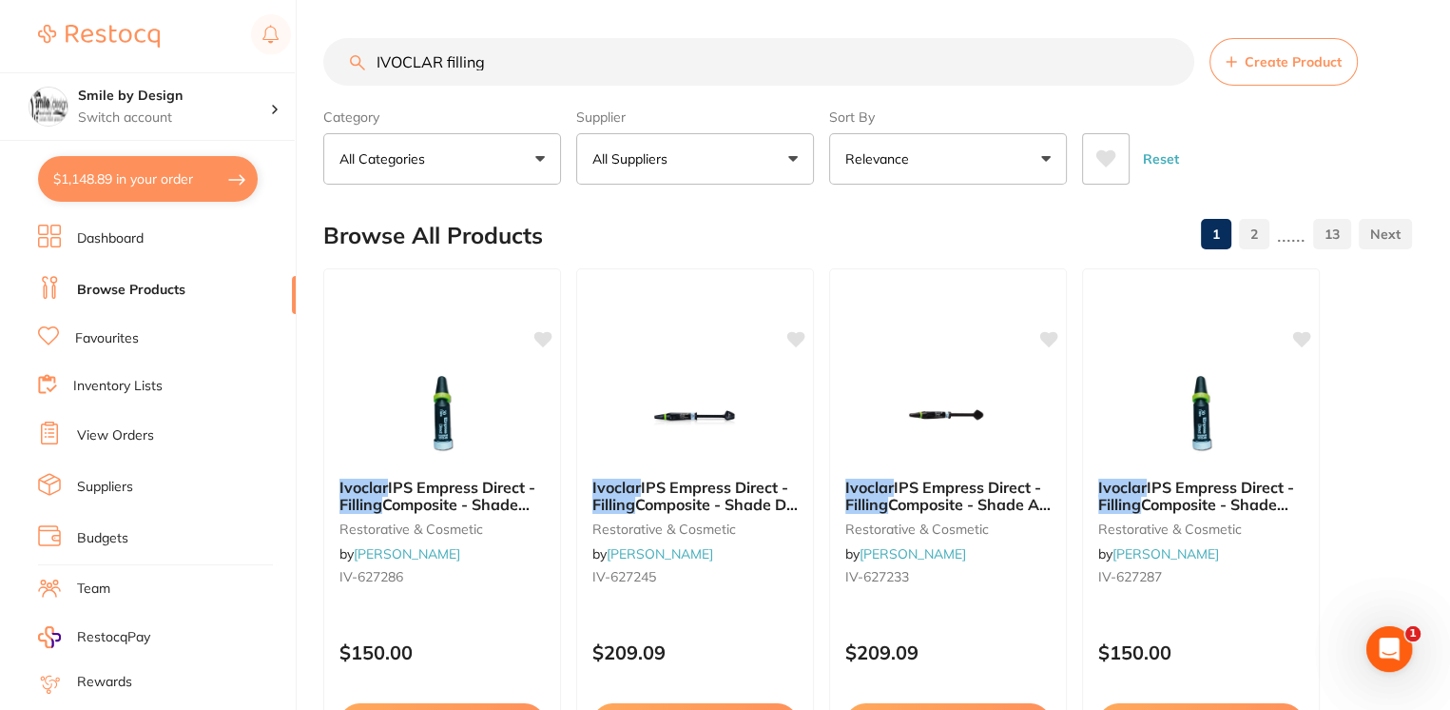
drag, startPoint x: 487, startPoint y: 57, endPoint x: 317, endPoint y: 53, distance: 170.3
click at [317, 53] on div "$1,148.89 Smile by Design Switch account Smile by Design - [GEOGRAPHIC_DATA] Sm…" at bounding box center [725, 355] width 1450 height 710
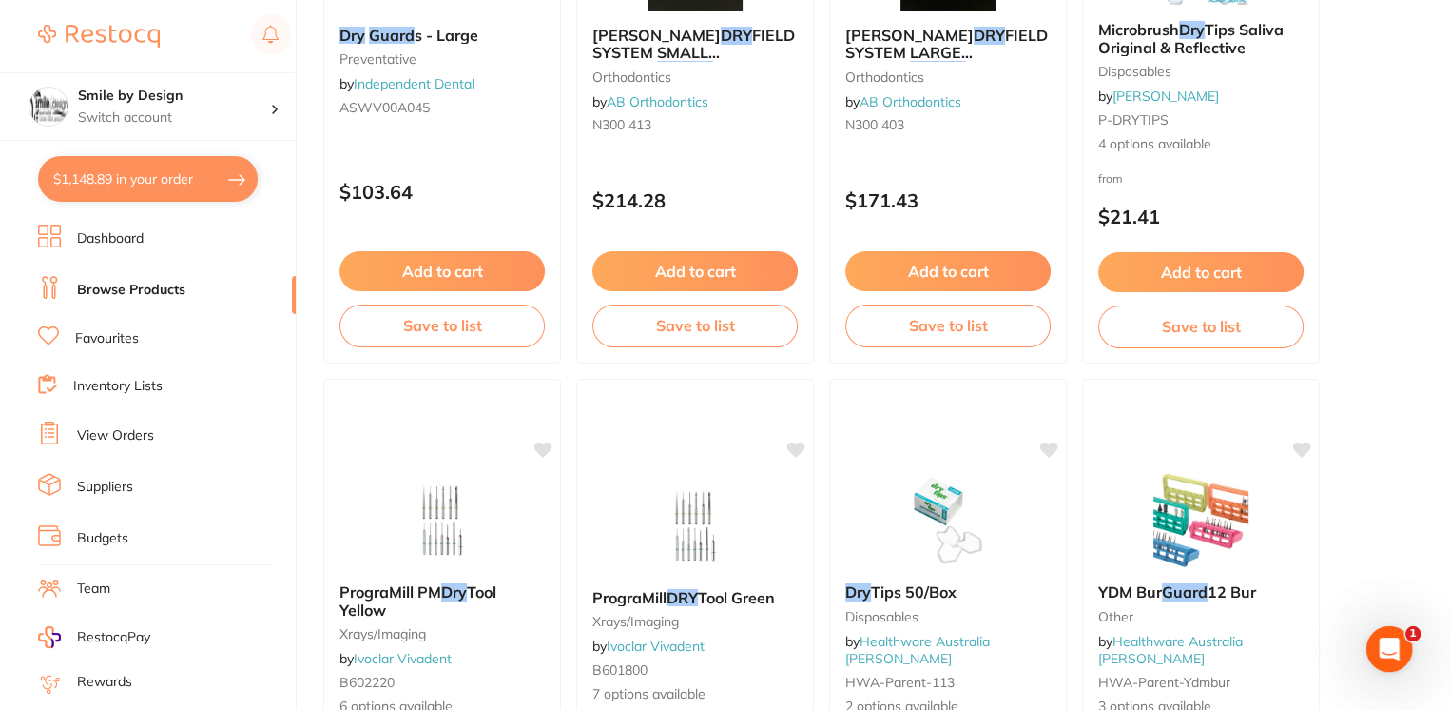
scroll to position [761, 0]
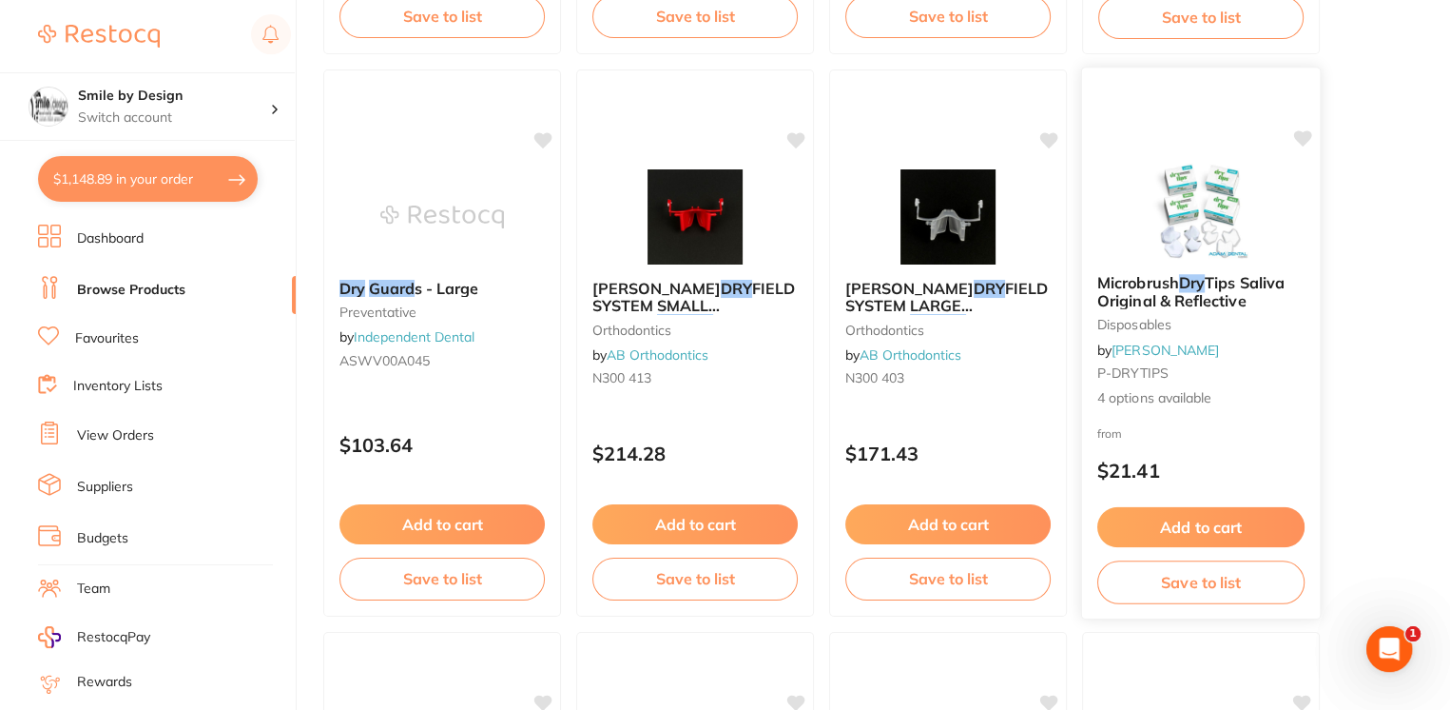
type input "dry guard"
click at [1160, 293] on span "Tips Saliva Original & Reflective" at bounding box center [1191, 291] width 187 height 37
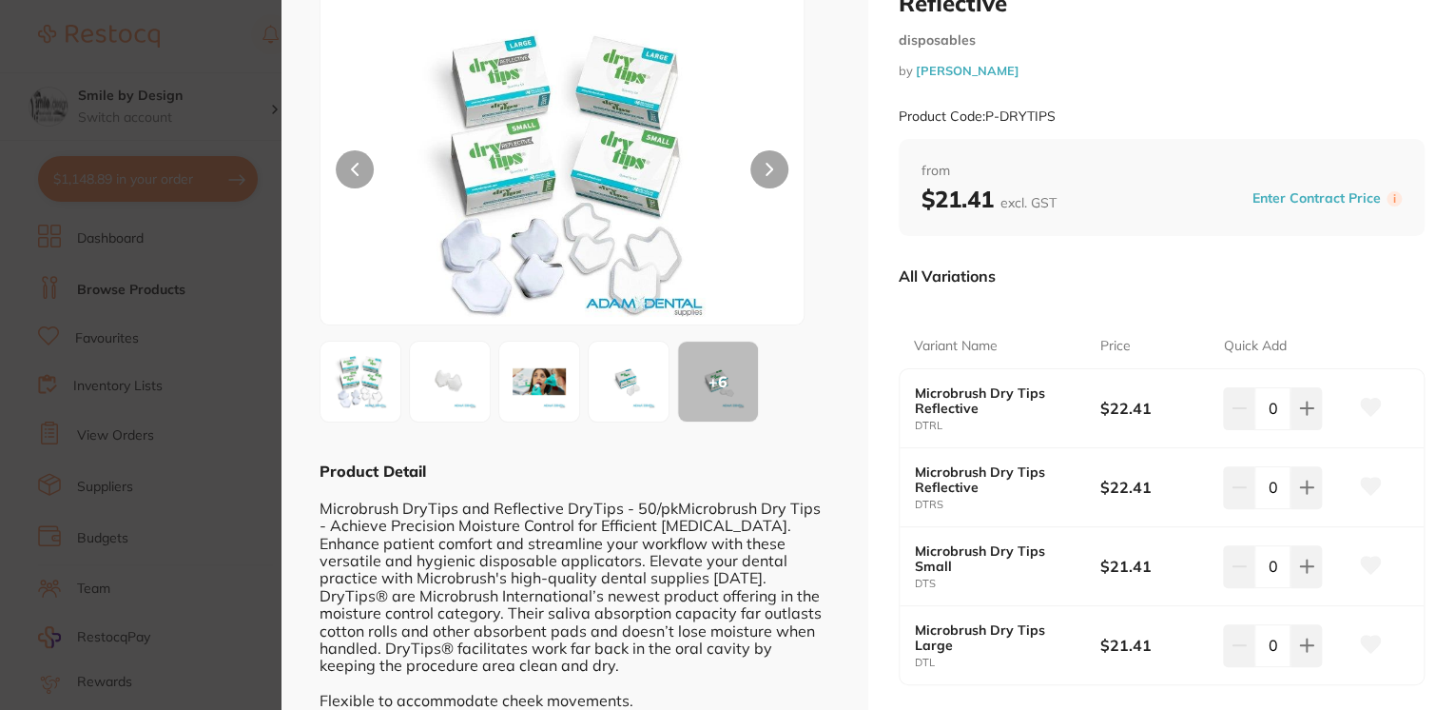
scroll to position [126, 0]
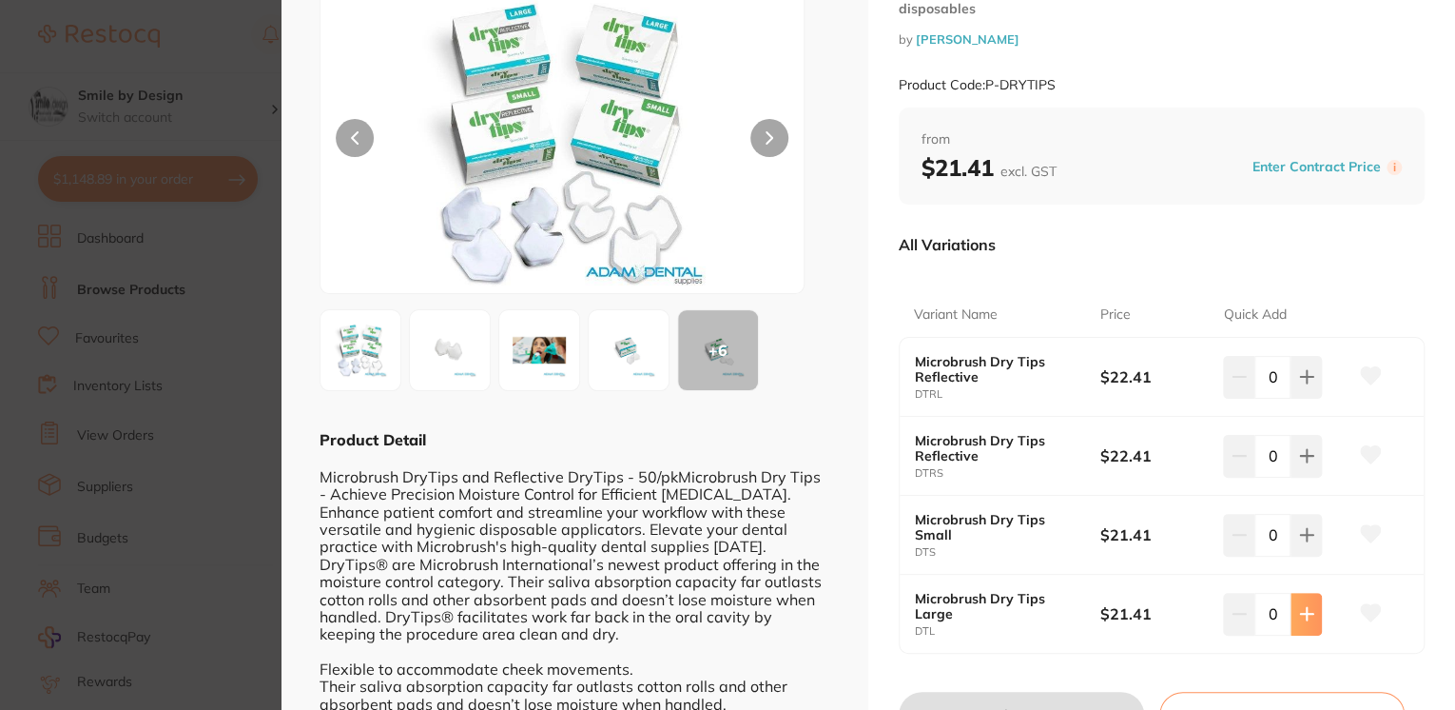
click at [1306, 384] on icon at bounding box center [1306, 376] width 15 height 15
click at [1301, 383] on icon at bounding box center [1306, 377] width 12 height 12
type input "3"
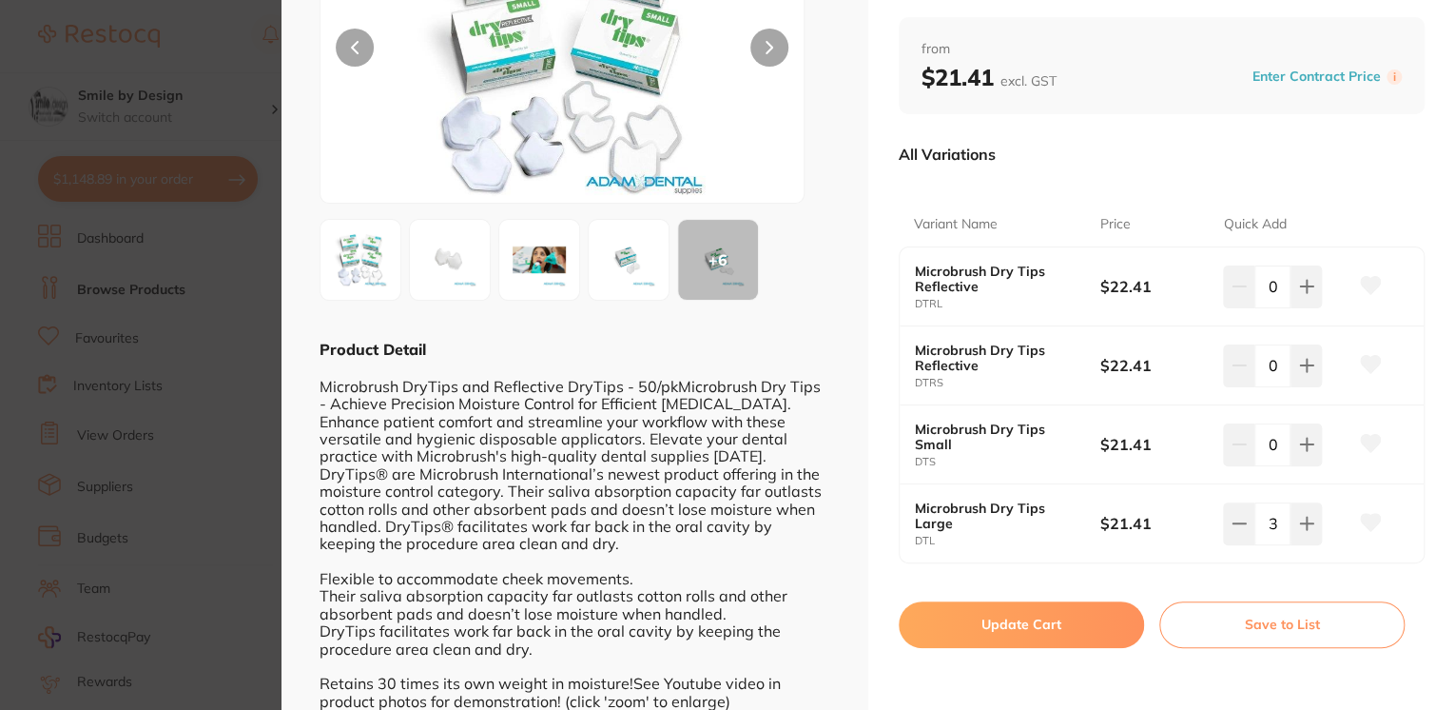
scroll to position [247, 0]
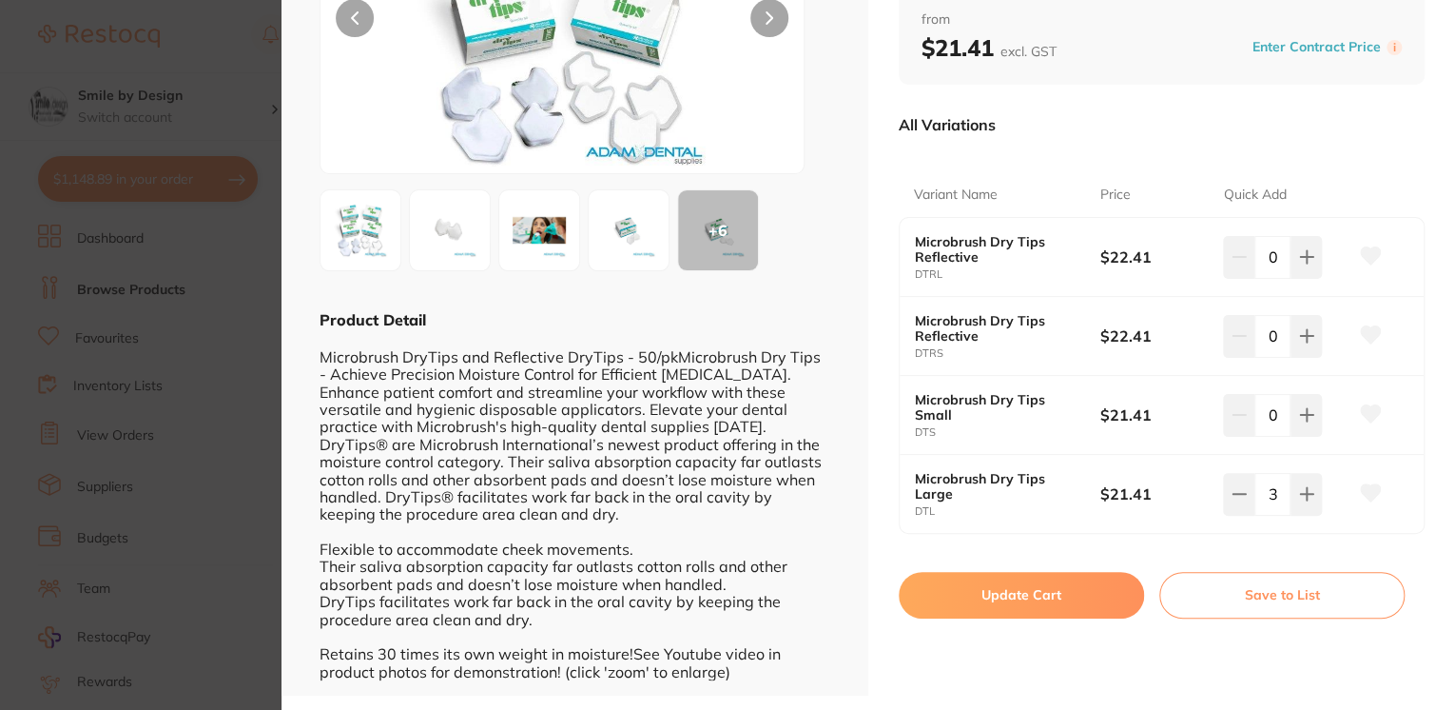
click at [1031, 606] on button "Update Cart" at bounding box center [1021, 595] width 245 height 46
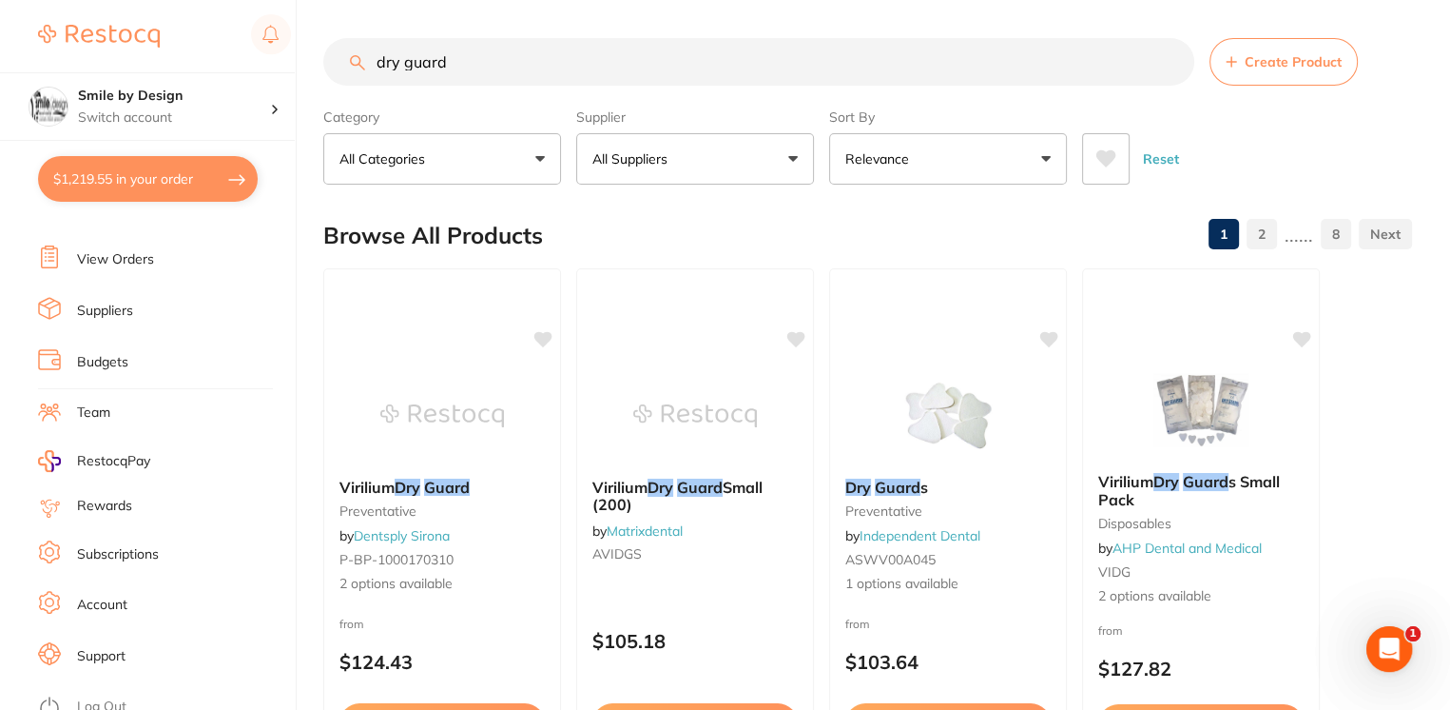
click at [103, 262] on link "View Orders" at bounding box center [115, 259] width 77 height 19
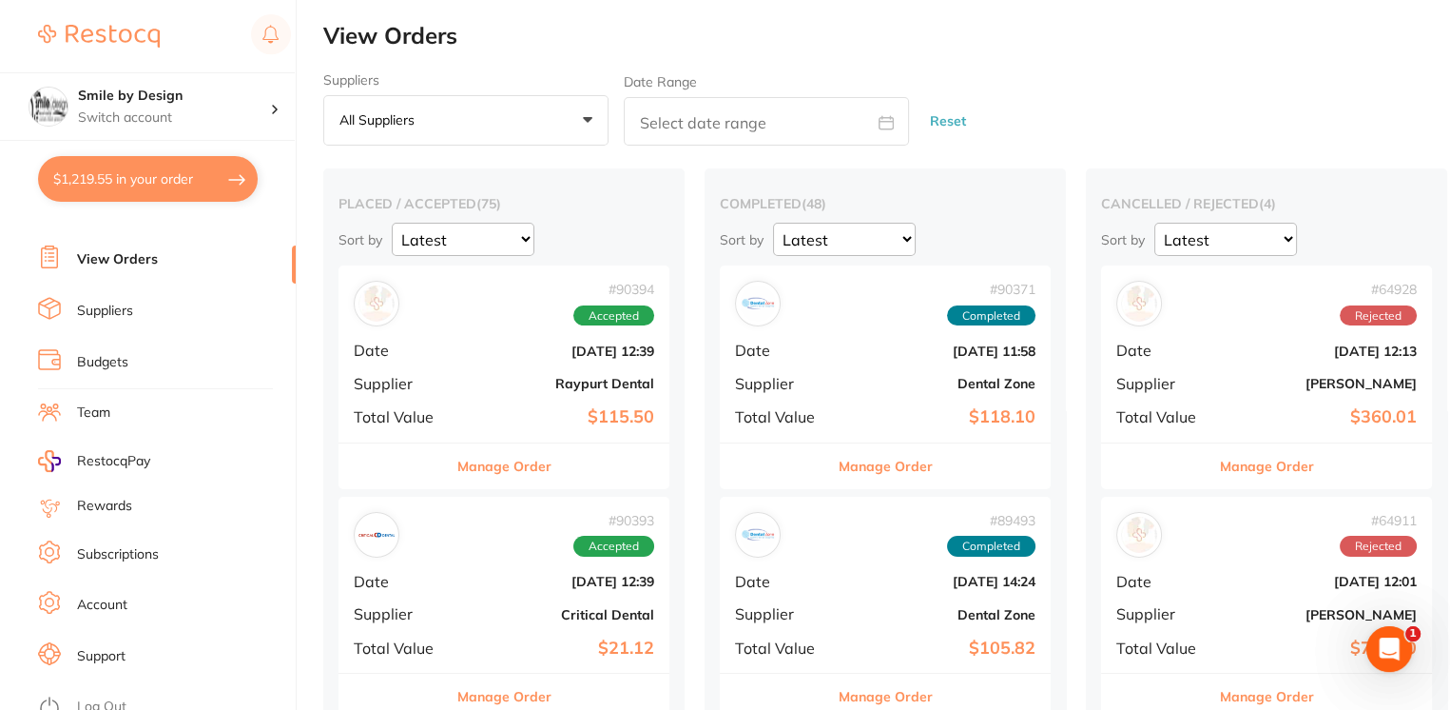
click at [495, 365] on div "# 90394 Accepted Date [DATE] 12:39 Supplier Raypurt Dental Total Value $115.50" at bounding box center [504, 353] width 331 height 176
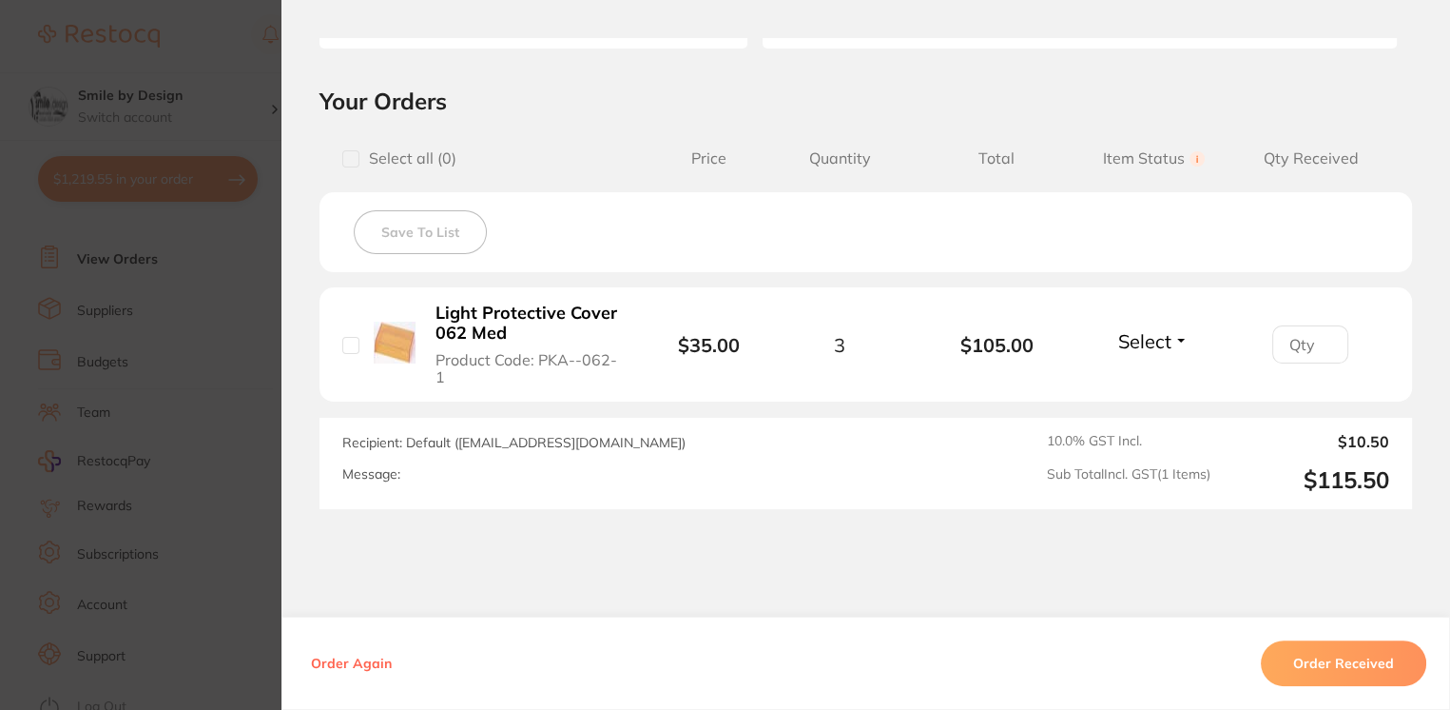
click at [227, 346] on section "Order ID: Restocq- 90394 Order Information Accepted Order Order Date [DATE] 12:…" at bounding box center [725, 355] width 1450 height 710
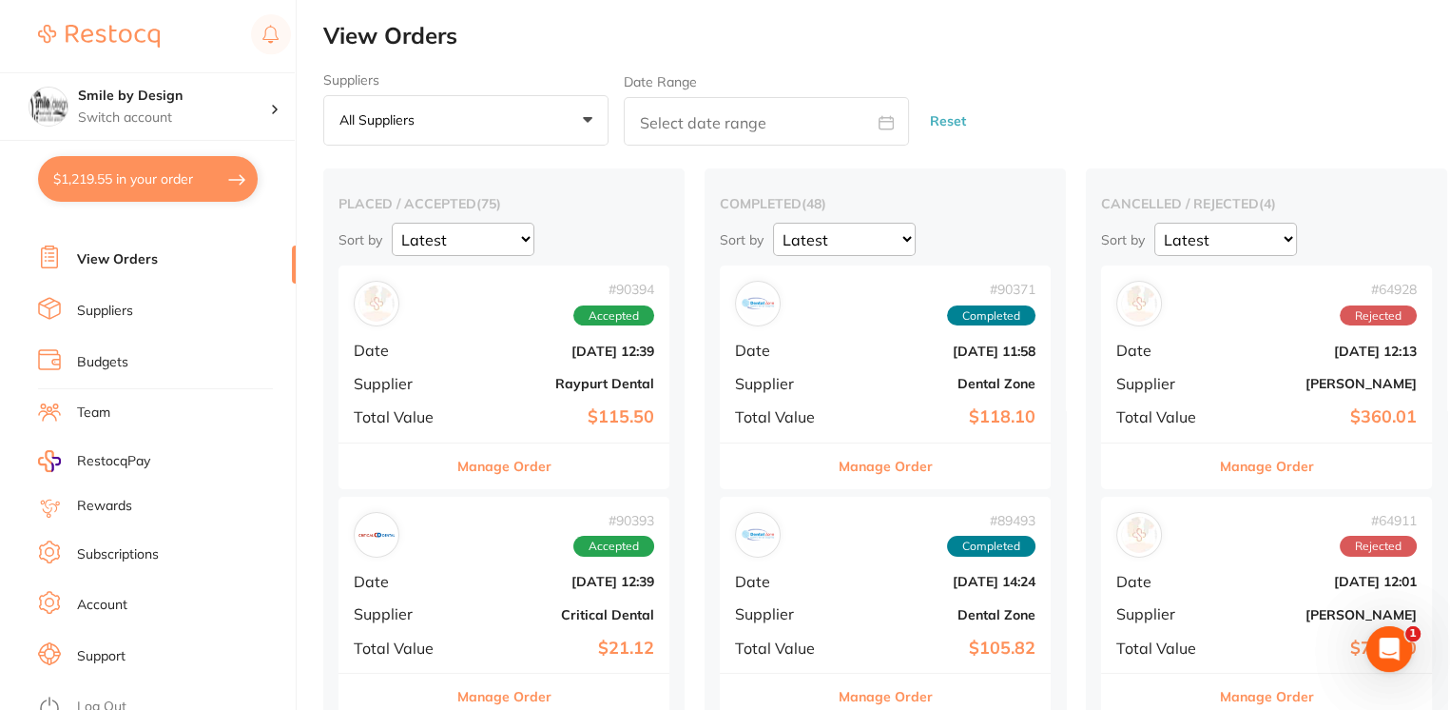
click at [196, 161] on button "$1,219.55 in your order" at bounding box center [148, 179] width 220 height 46
checkbox input "true"
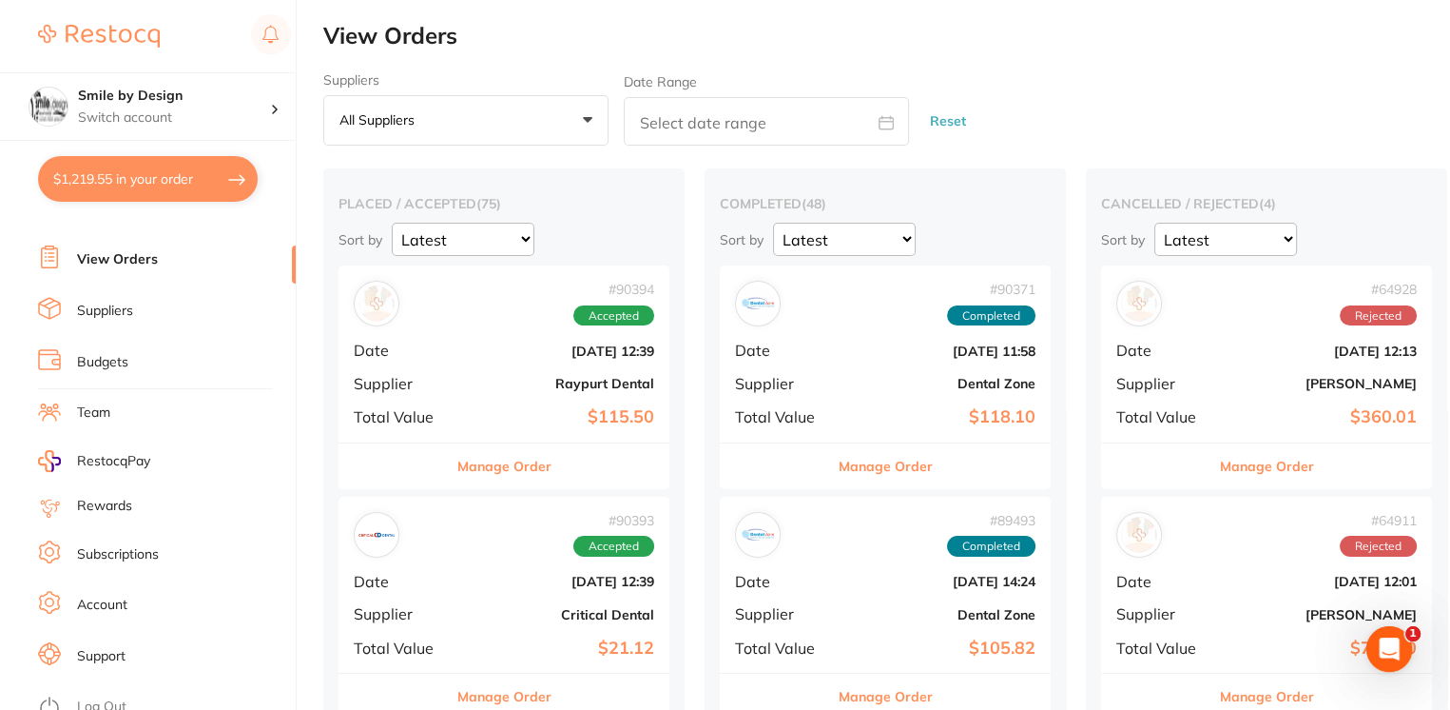
checkbox input "true"
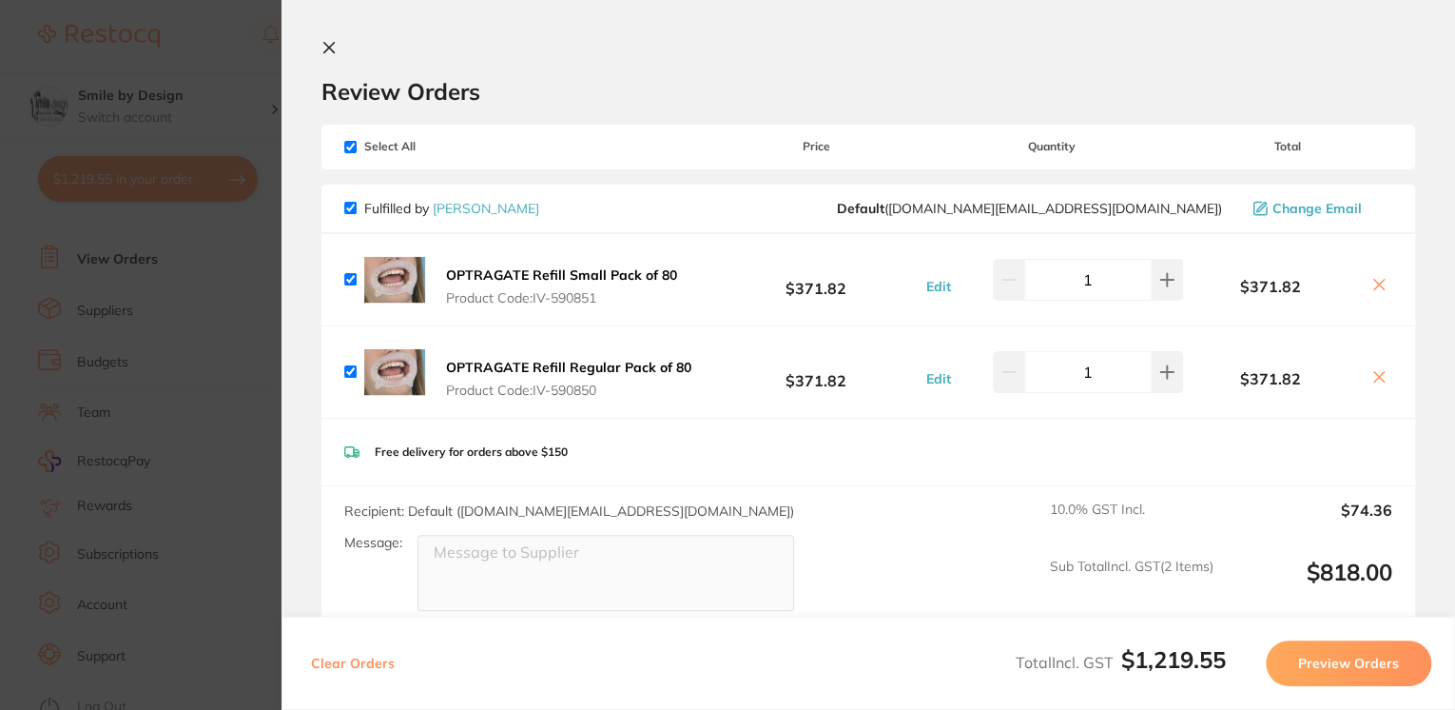
click at [259, 210] on section "Update RRP Set your pre negotiated price for this item. Item Agreed RRP (excl. …" at bounding box center [727, 355] width 1455 height 710
